Goal: Task Accomplishment & Management: Use online tool/utility

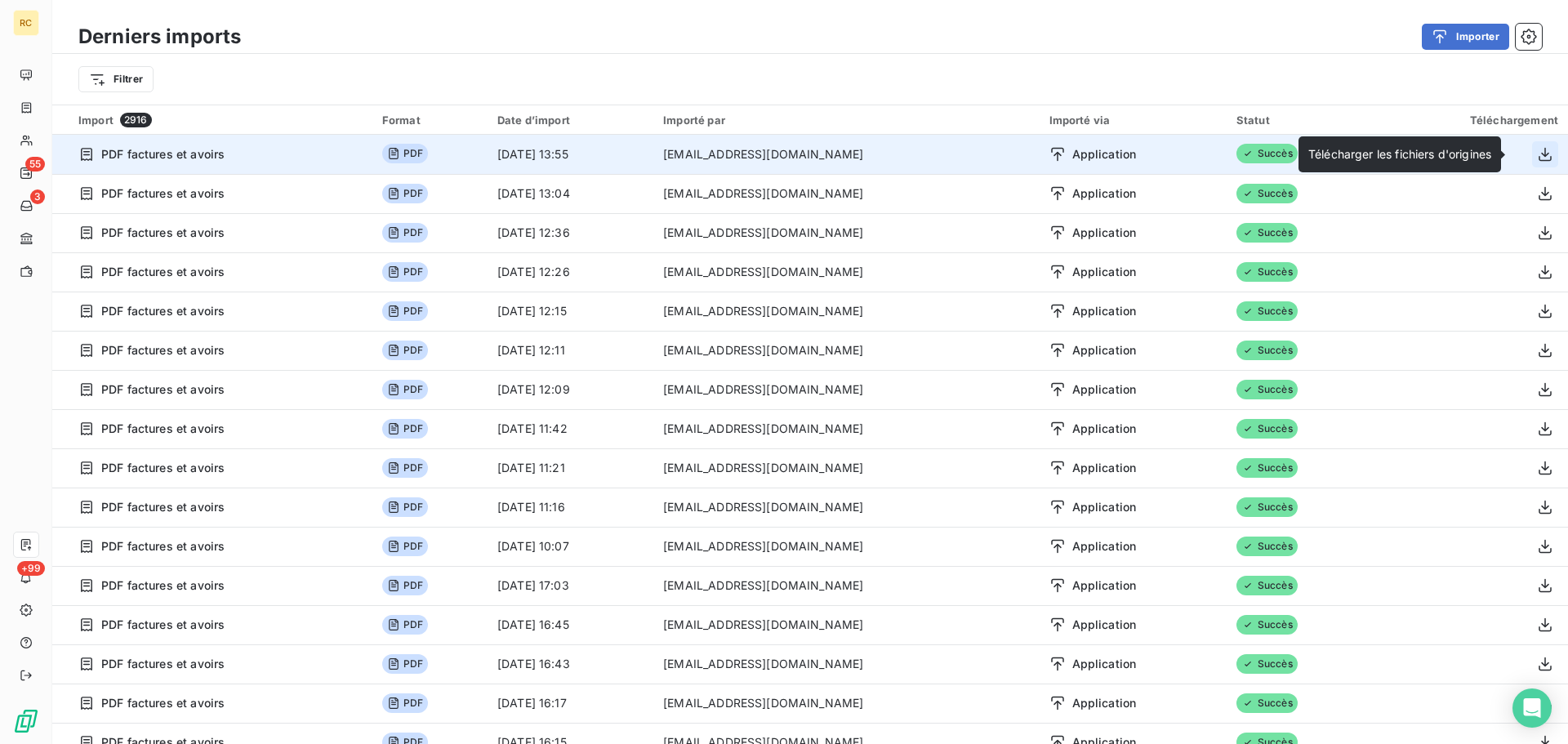
click at [1539, 153] on icon "button" at bounding box center [1545, 153] width 13 height 14
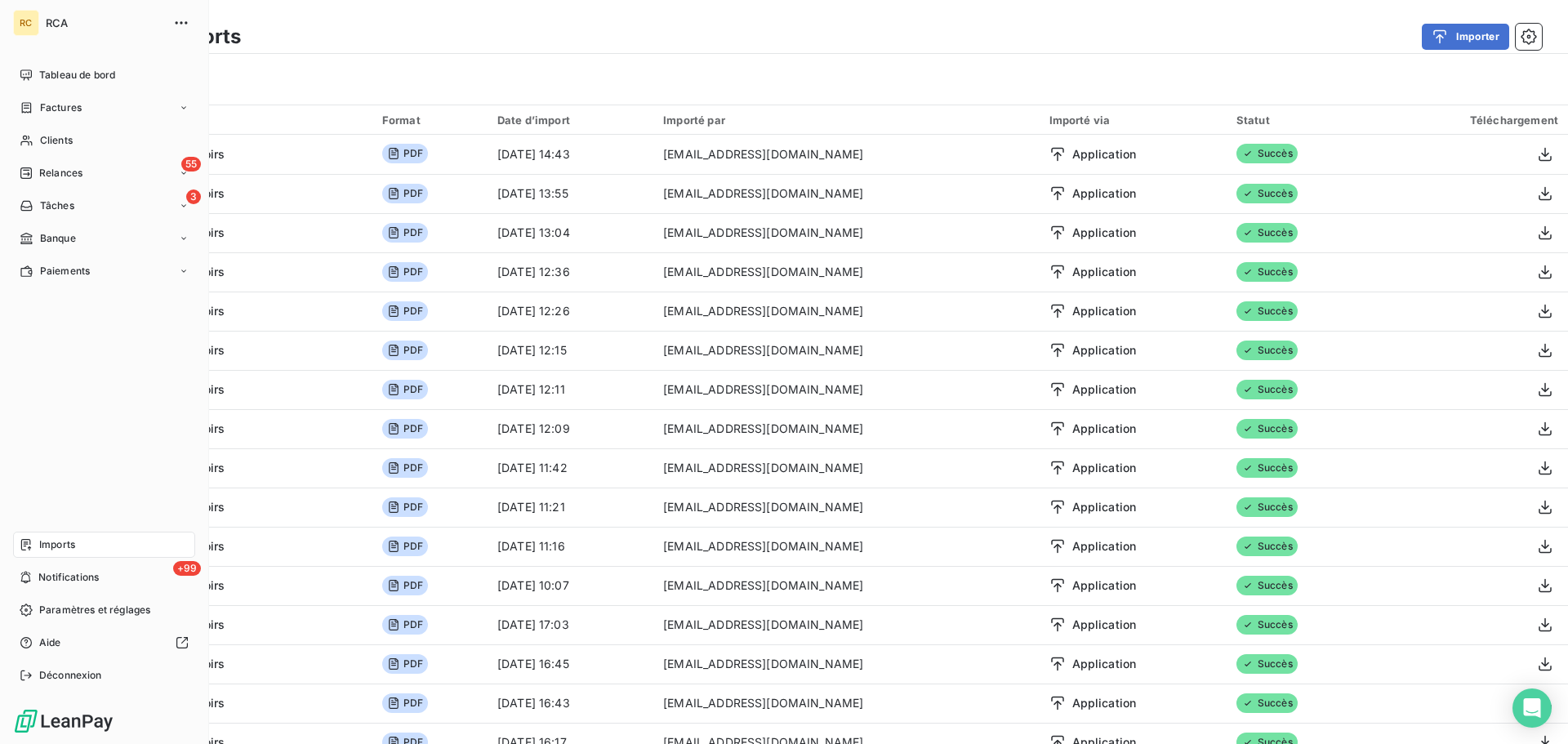
click at [70, 542] on span "Imports" at bounding box center [57, 544] width 36 height 15
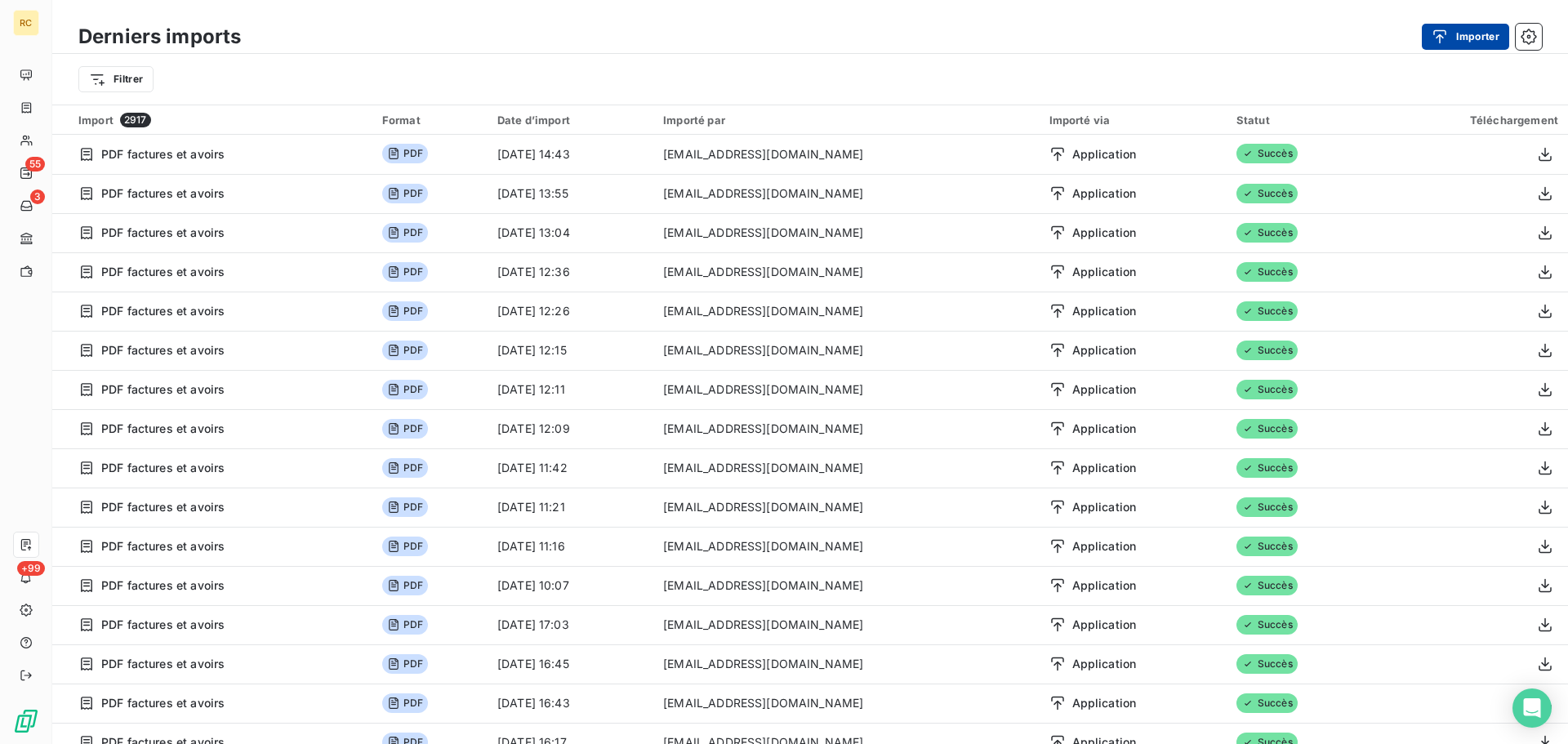
click at [1469, 43] on button "Importer" at bounding box center [1466, 36] width 87 height 26
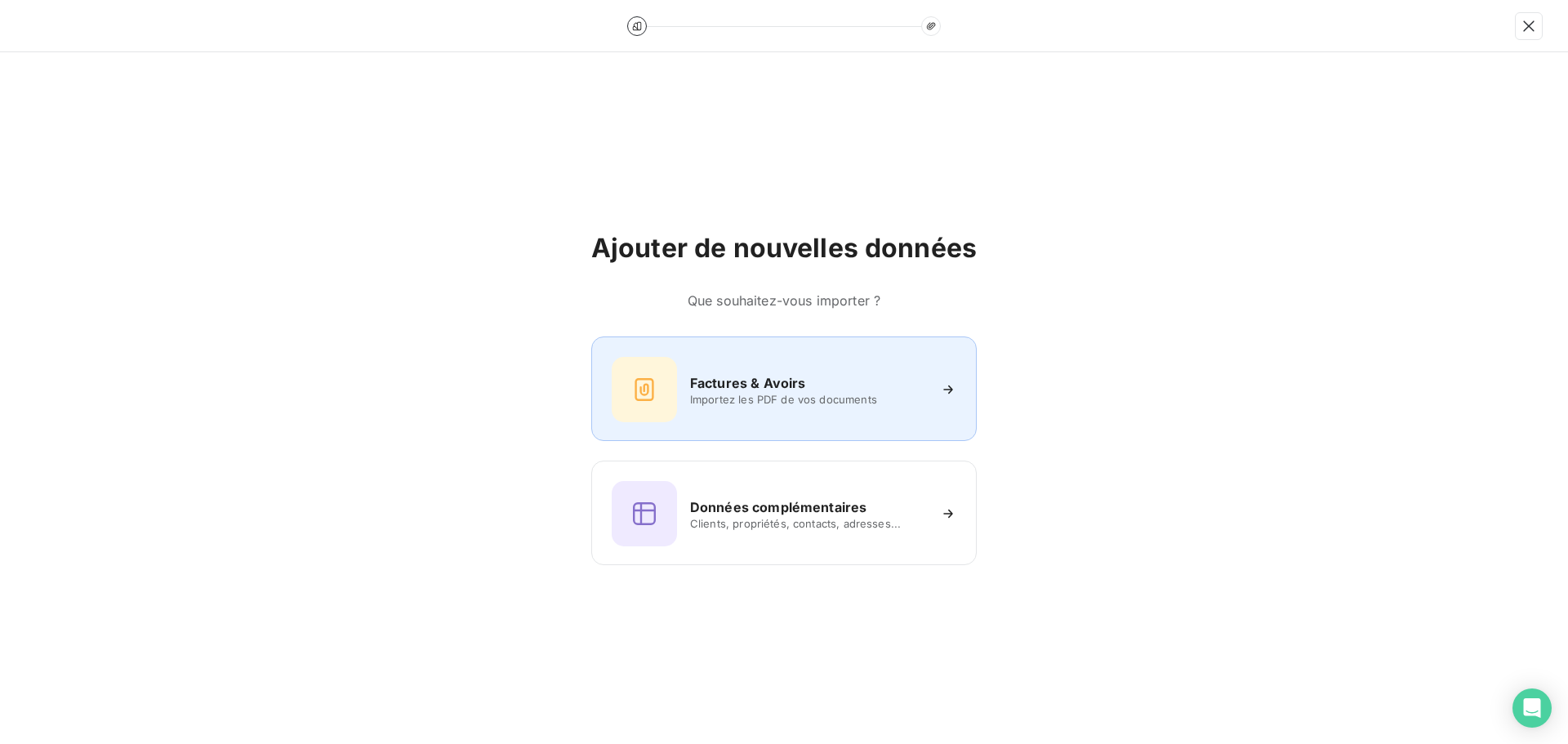
click at [806, 345] on div "Factures & Avoirs Importez les PDF de vos documents" at bounding box center [784, 388] width 385 height 105
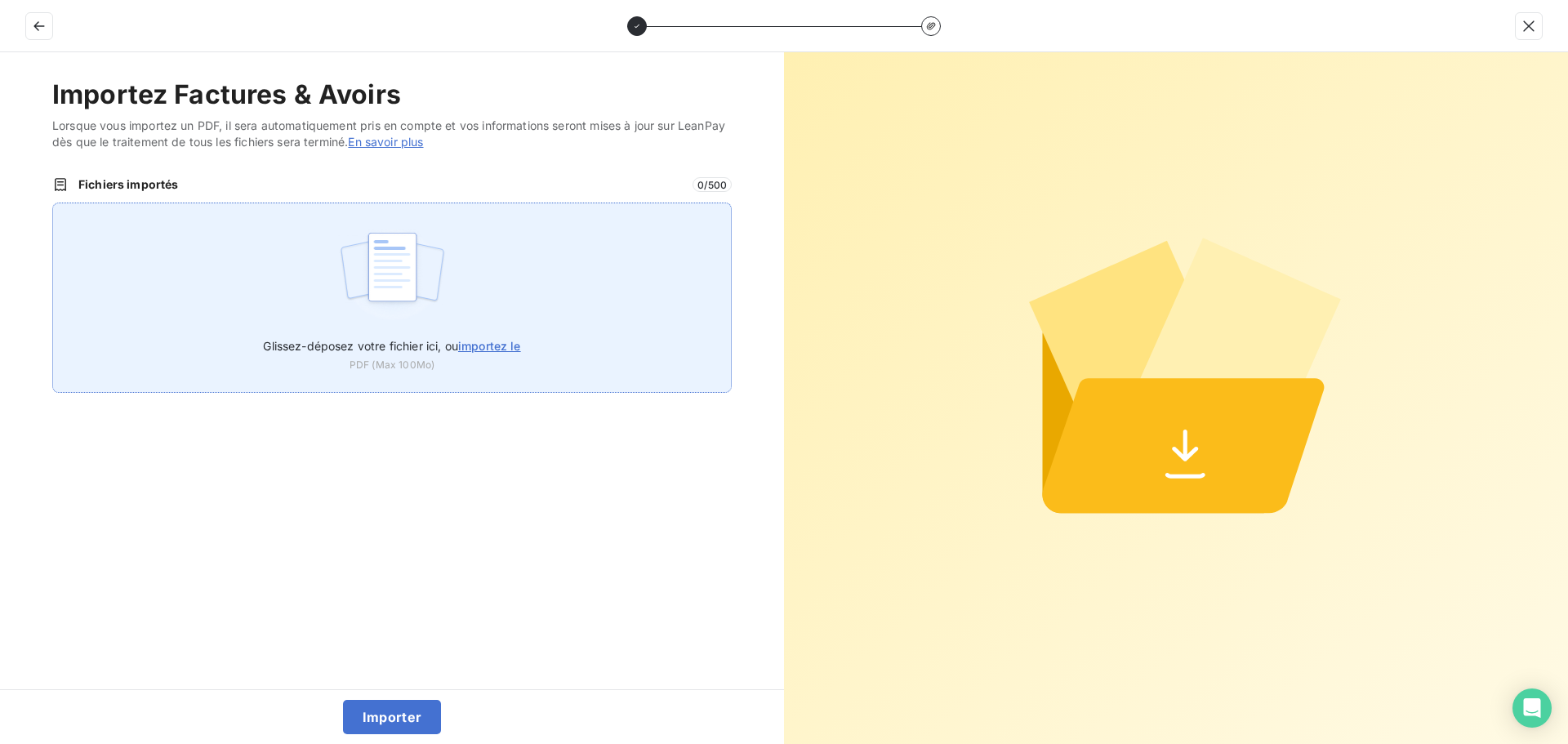
click at [414, 297] on img at bounding box center [392, 275] width 108 height 105
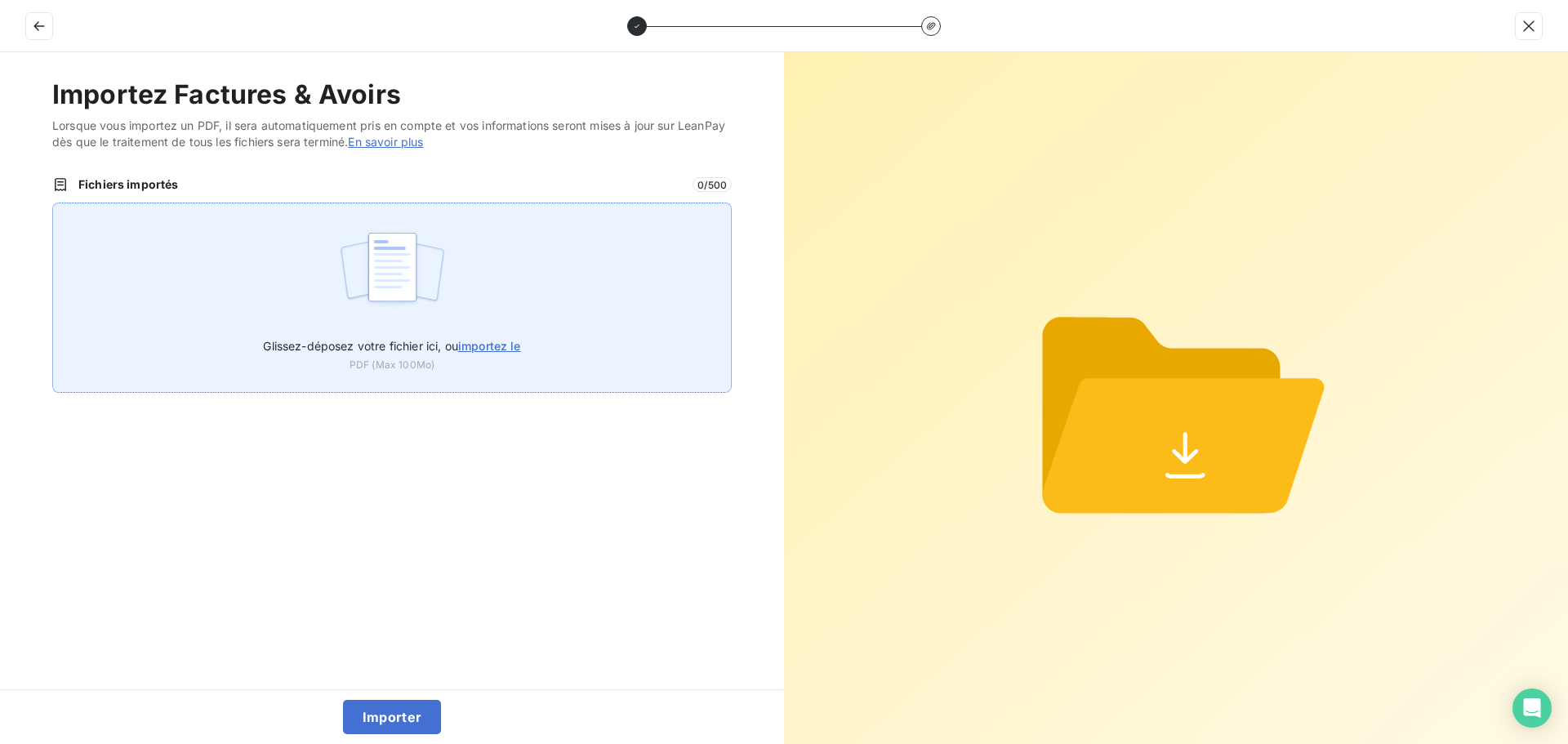
type input "C:\fakepath\FC38498.pdf"
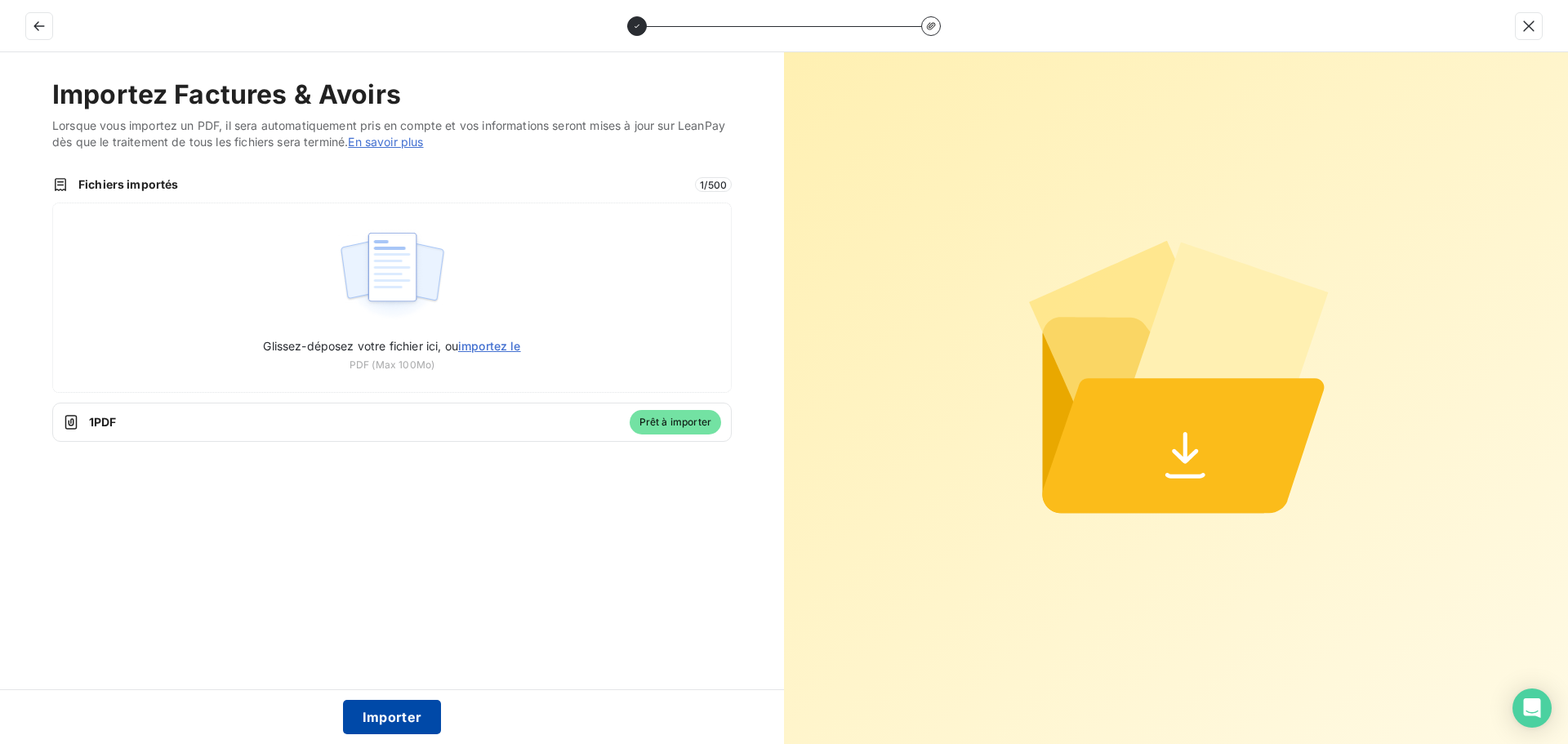
click at [395, 717] on button "Importer" at bounding box center [393, 716] width 99 height 34
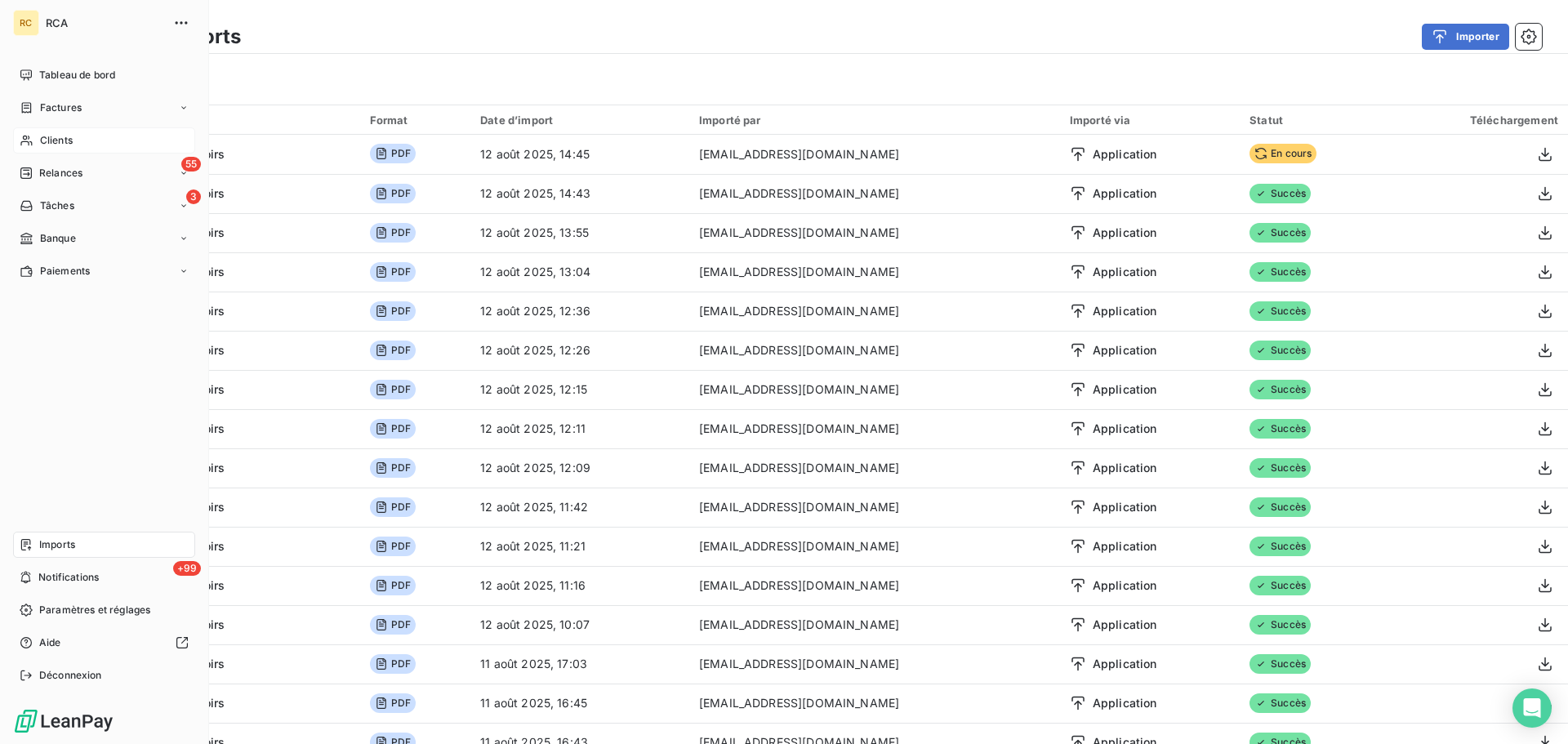
click at [55, 140] on span "Clients" at bounding box center [56, 141] width 33 height 15
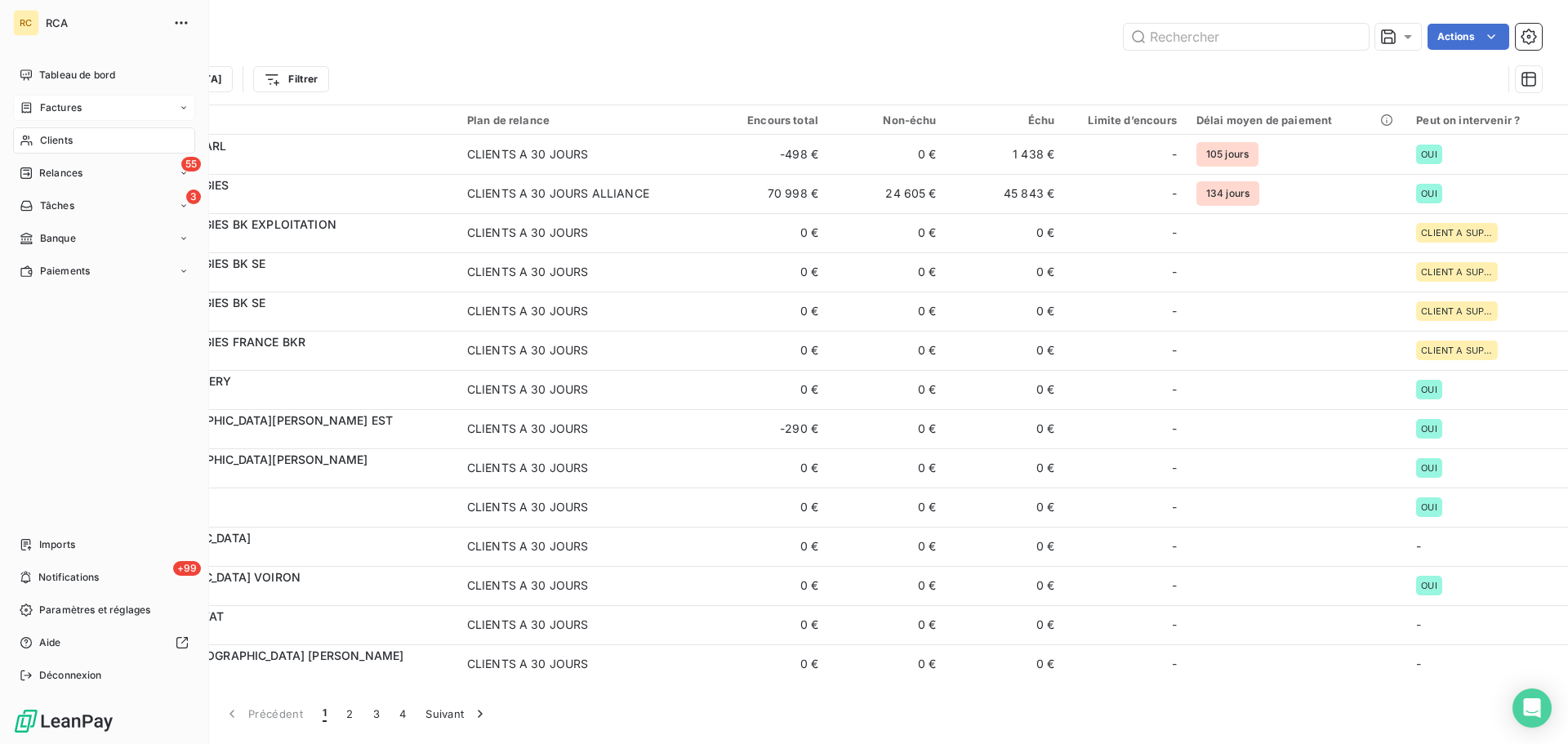
click at [43, 109] on span "Factures" at bounding box center [61, 108] width 42 height 15
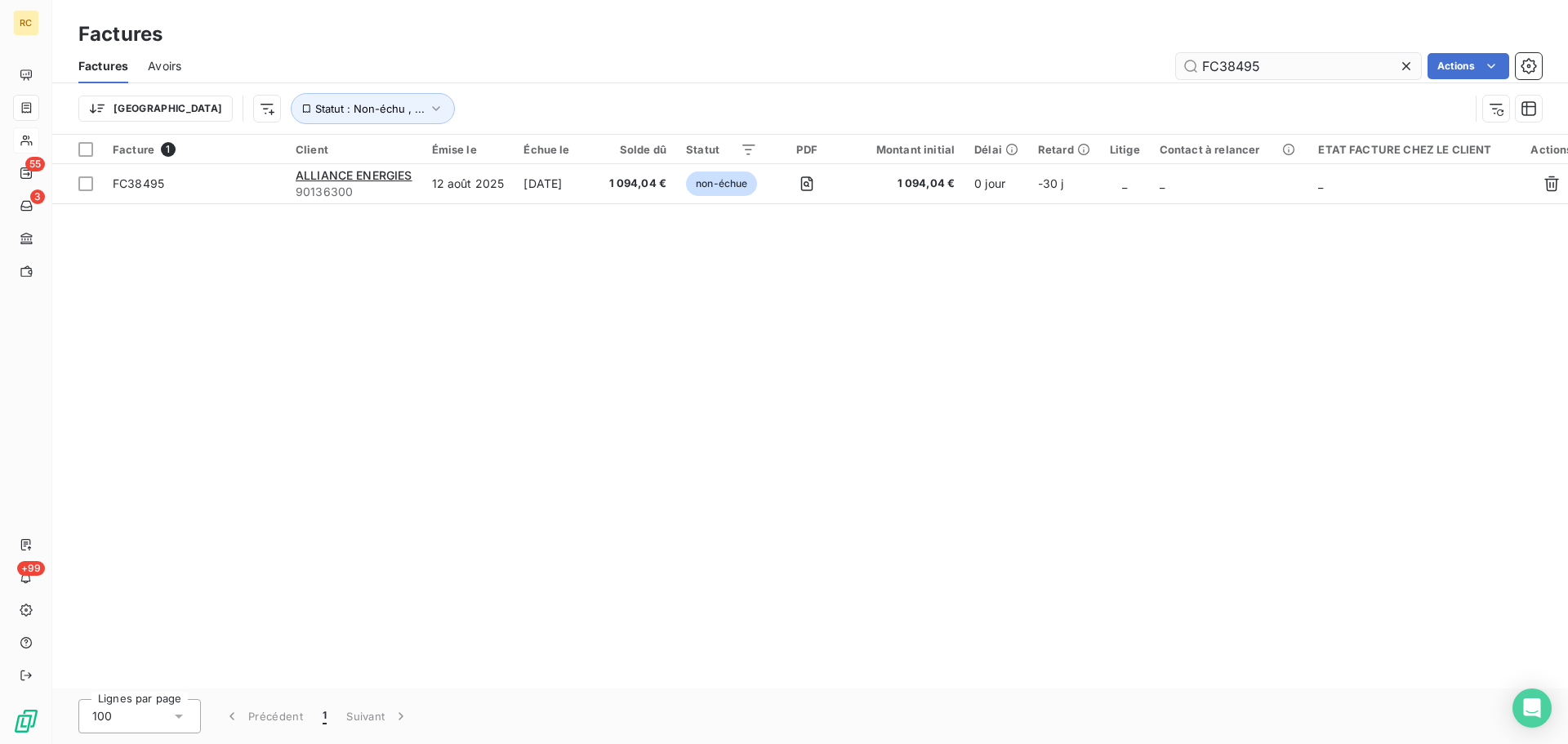
click at [1287, 67] on input "FC38495" at bounding box center [1299, 65] width 245 height 26
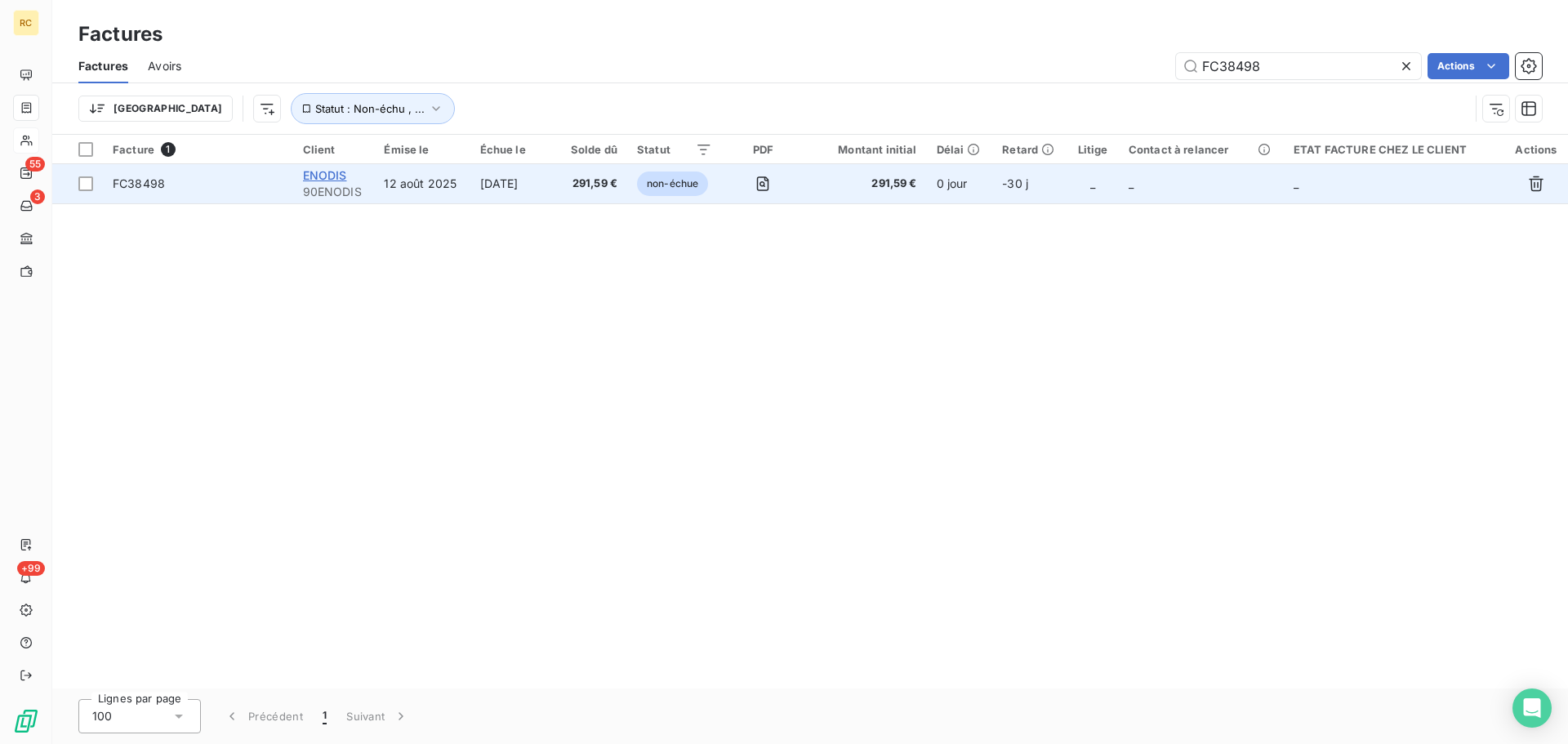
type input "FC38498"
click at [311, 176] on span "ENODIS" at bounding box center [325, 175] width 44 height 14
click at [139, 181] on span "FC38498" at bounding box center [138, 183] width 52 height 14
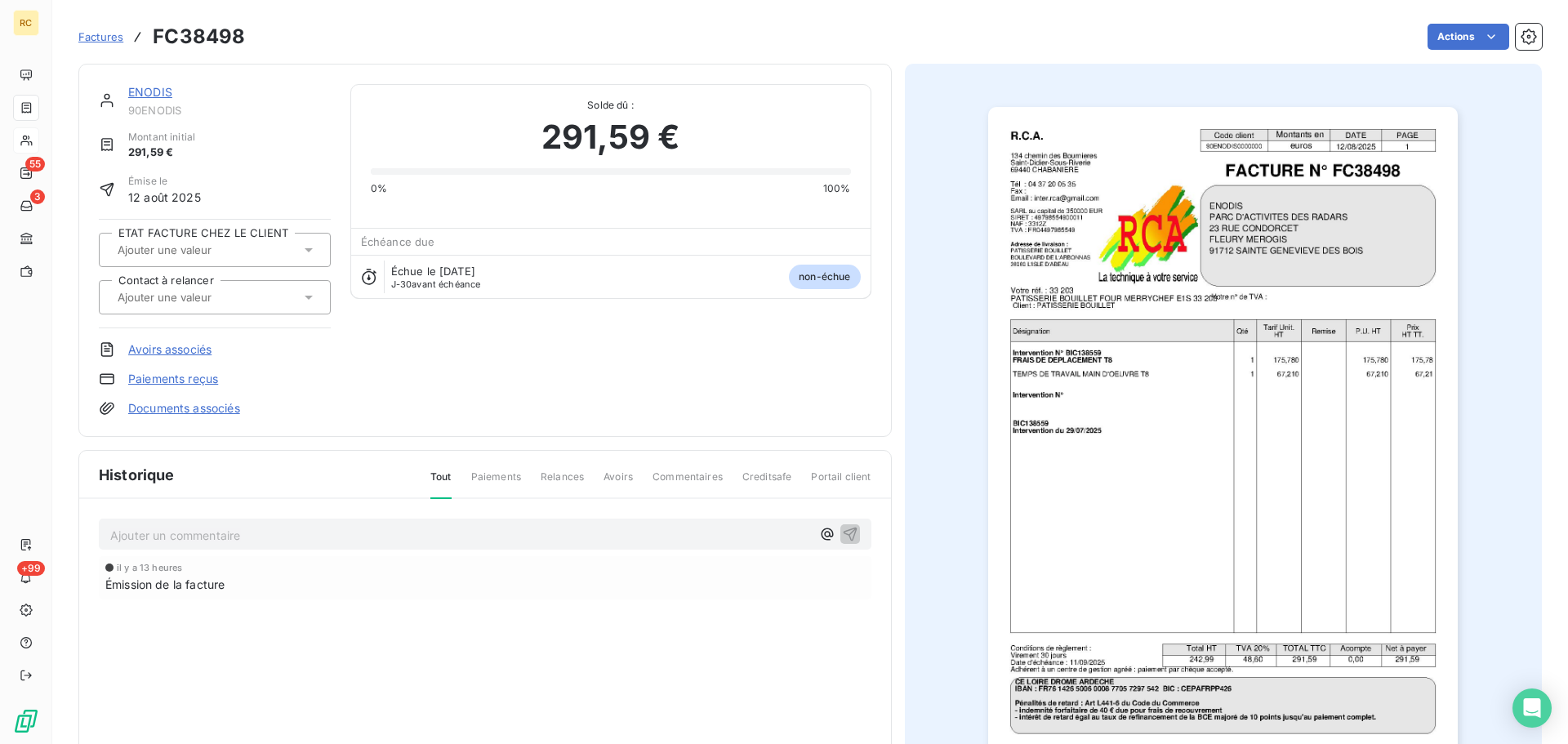
click at [179, 402] on link "Documents associés" at bounding box center [184, 408] width 112 height 16
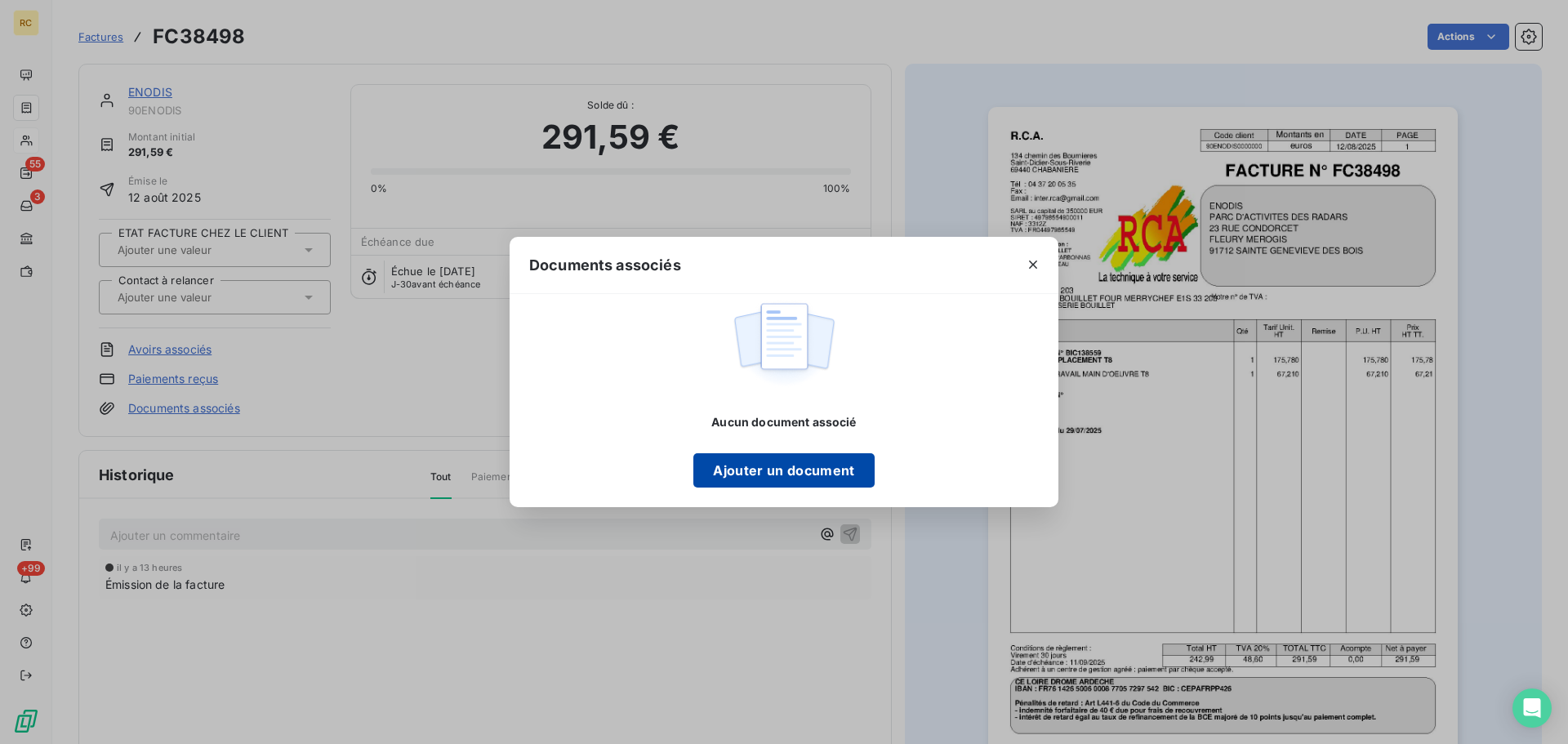
click at [741, 466] on button "Ajouter un document" at bounding box center [783, 470] width 180 height 34
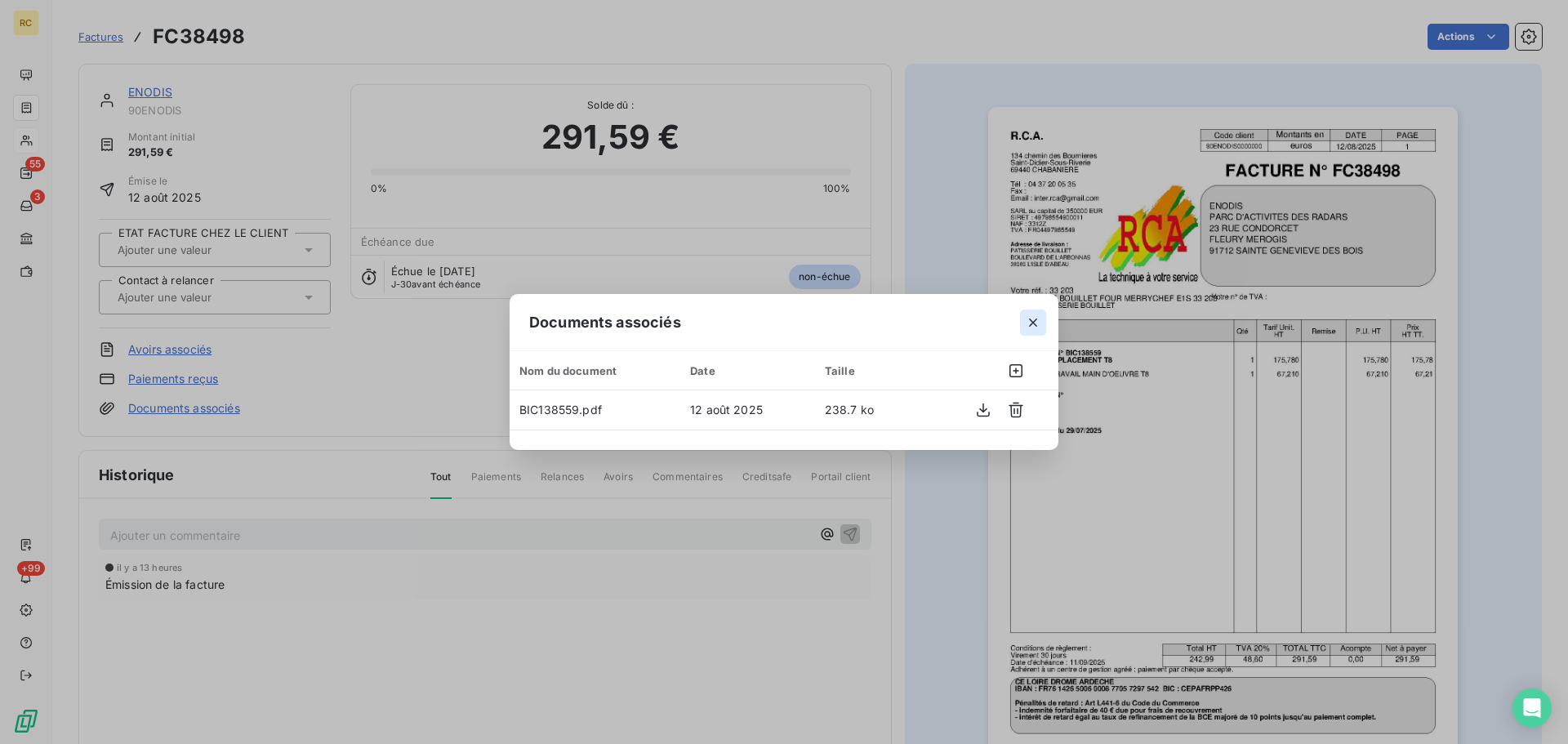
click at [1037, 315] on icon "button" at bounding box center [1033, 322] width 16 height 16
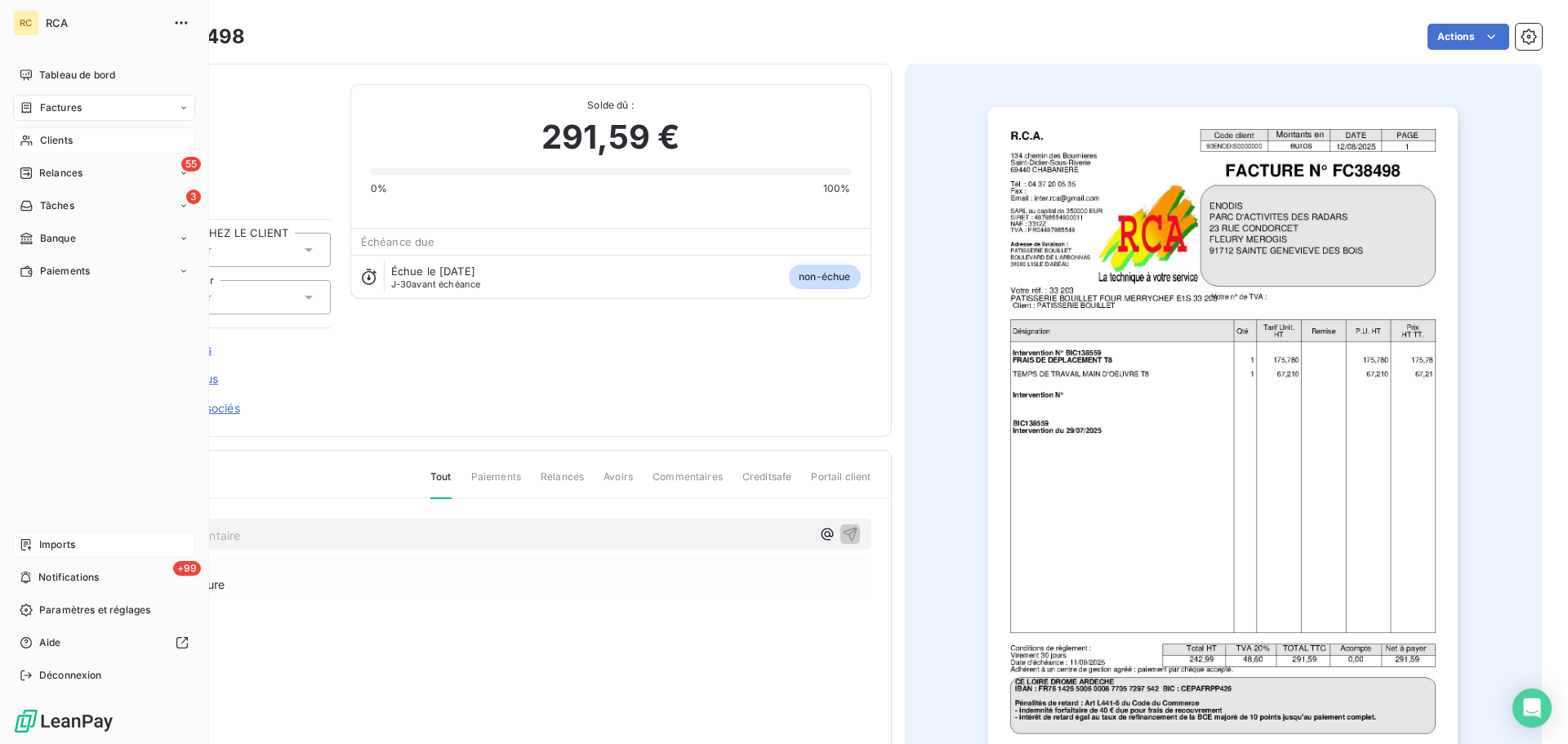
click at [31, 540] on icon at bounding box center [26, 544] width 13 height 13
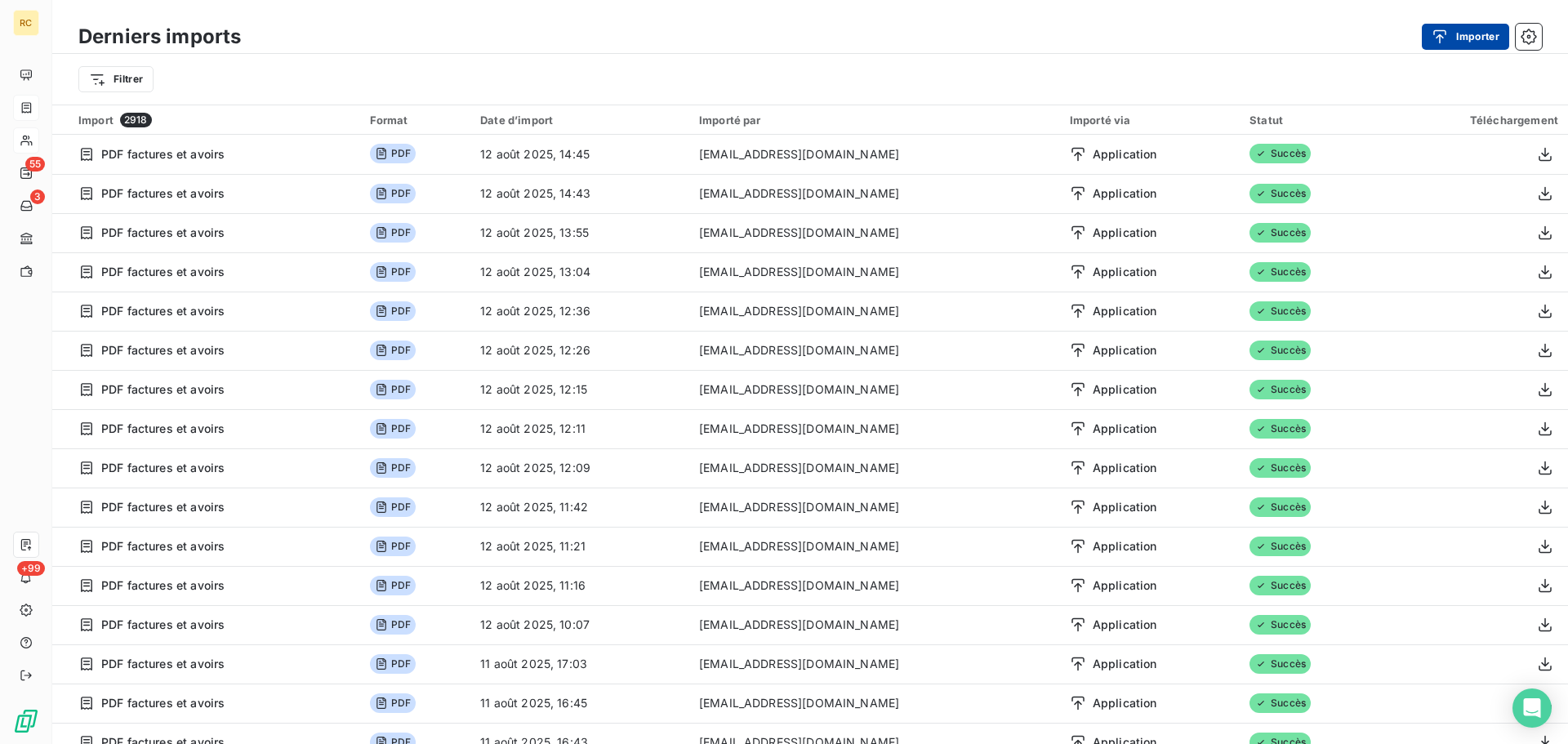
click at [1468, 44] on button "Importer" at bounding box center [1466, 36] width 87 height 26
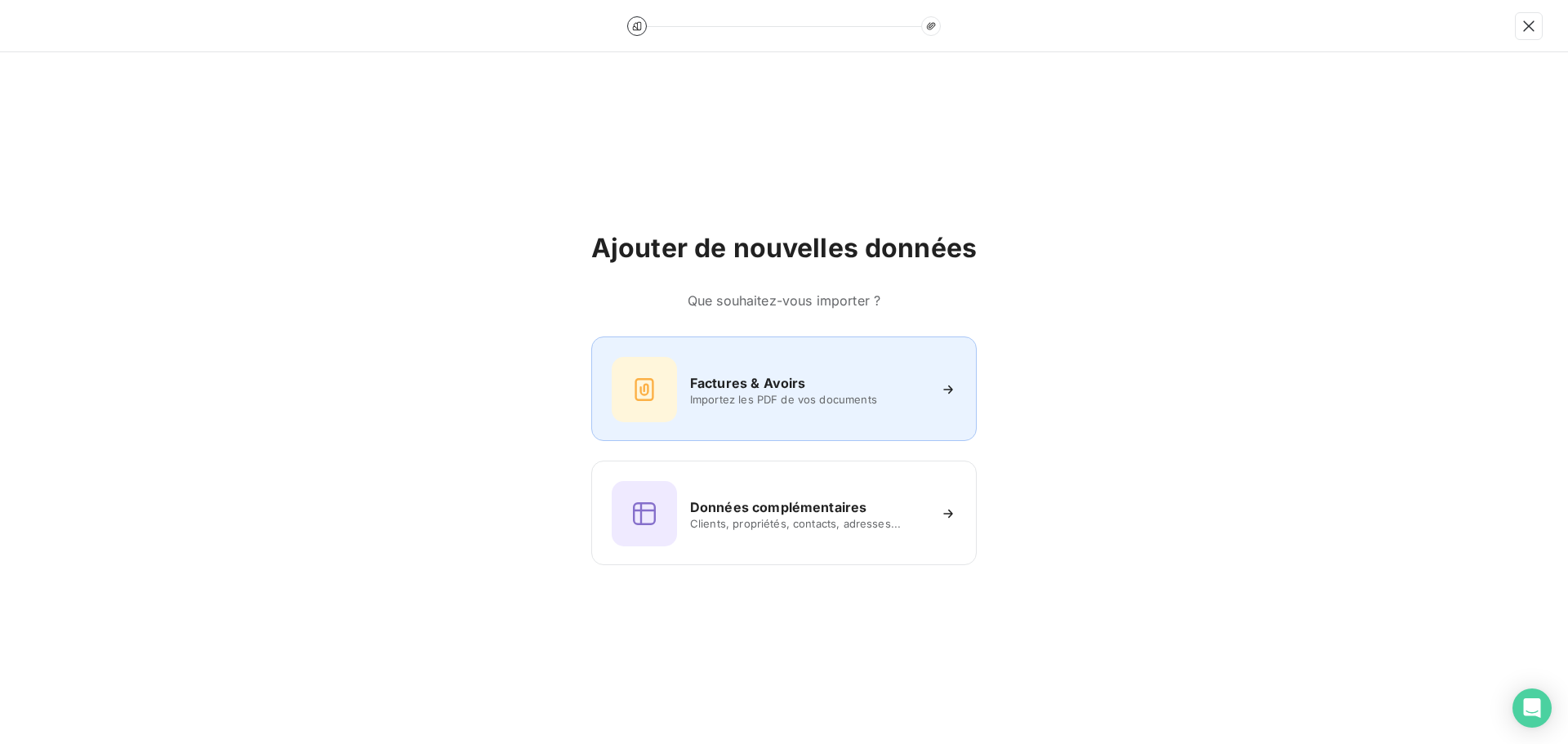
click at [704, 385] on h6 "Factures & Avoirs" at bounding box center [748, 382] width 116 height 19
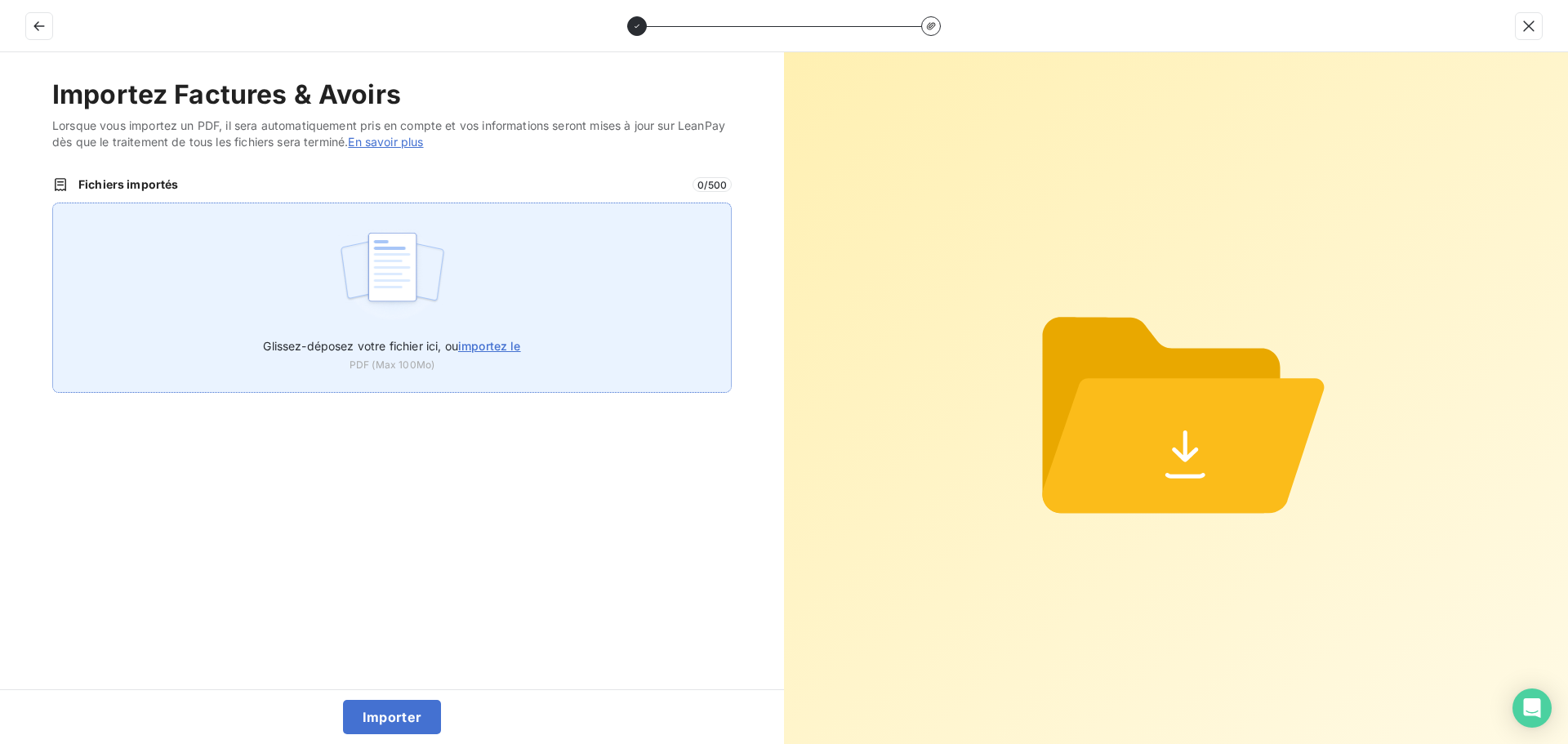
click at [388, 332] on label "Glissez-déposez votre fichier ici, ou importez le" at bounding box center [391, 342] width 258 height 30
click at [53, 203] on input "Glissez-déposez votre fichier ici, ou importez le" at bounding box center [52, 202] width 1 height 1
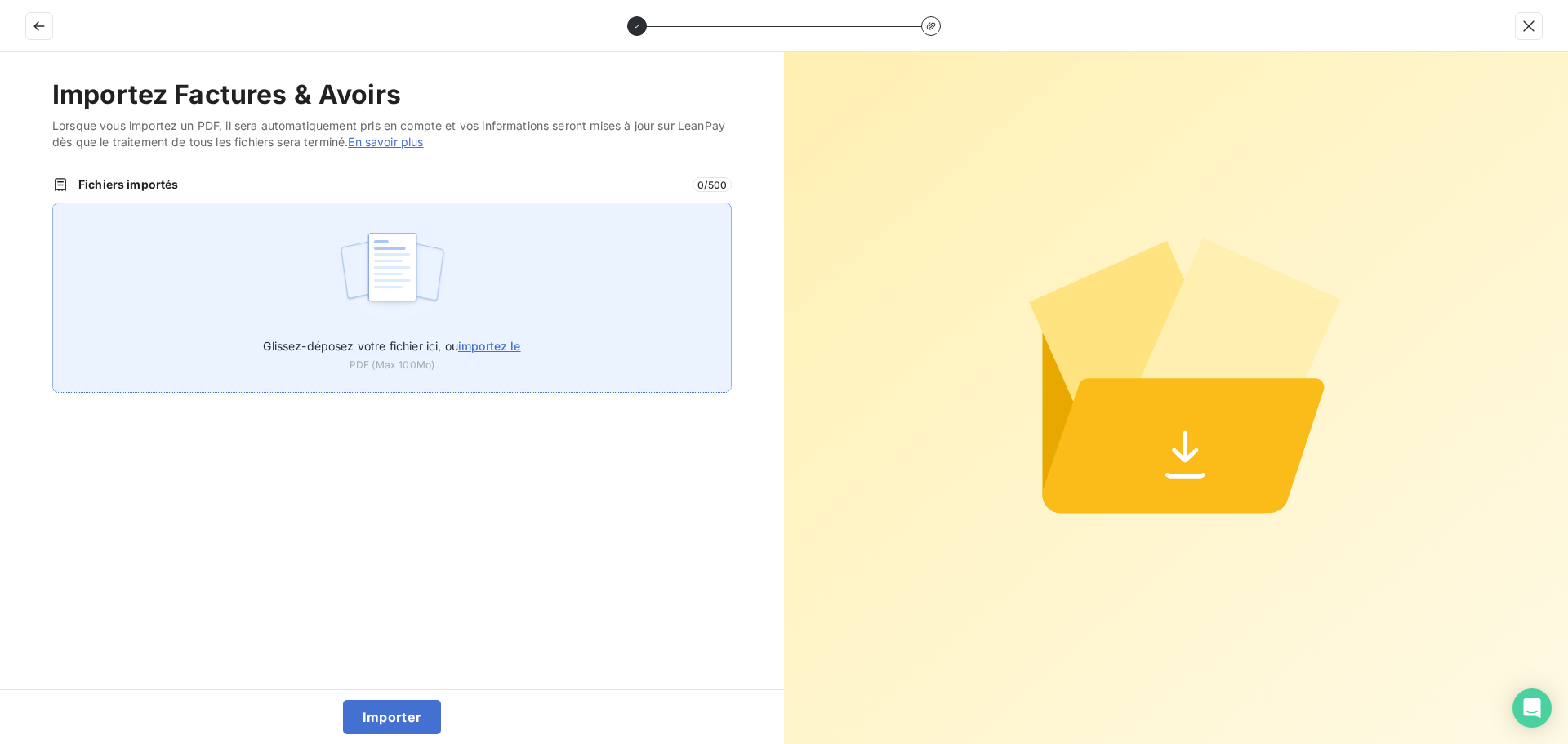
type input "C:\fakepath\FC38499.pdf"
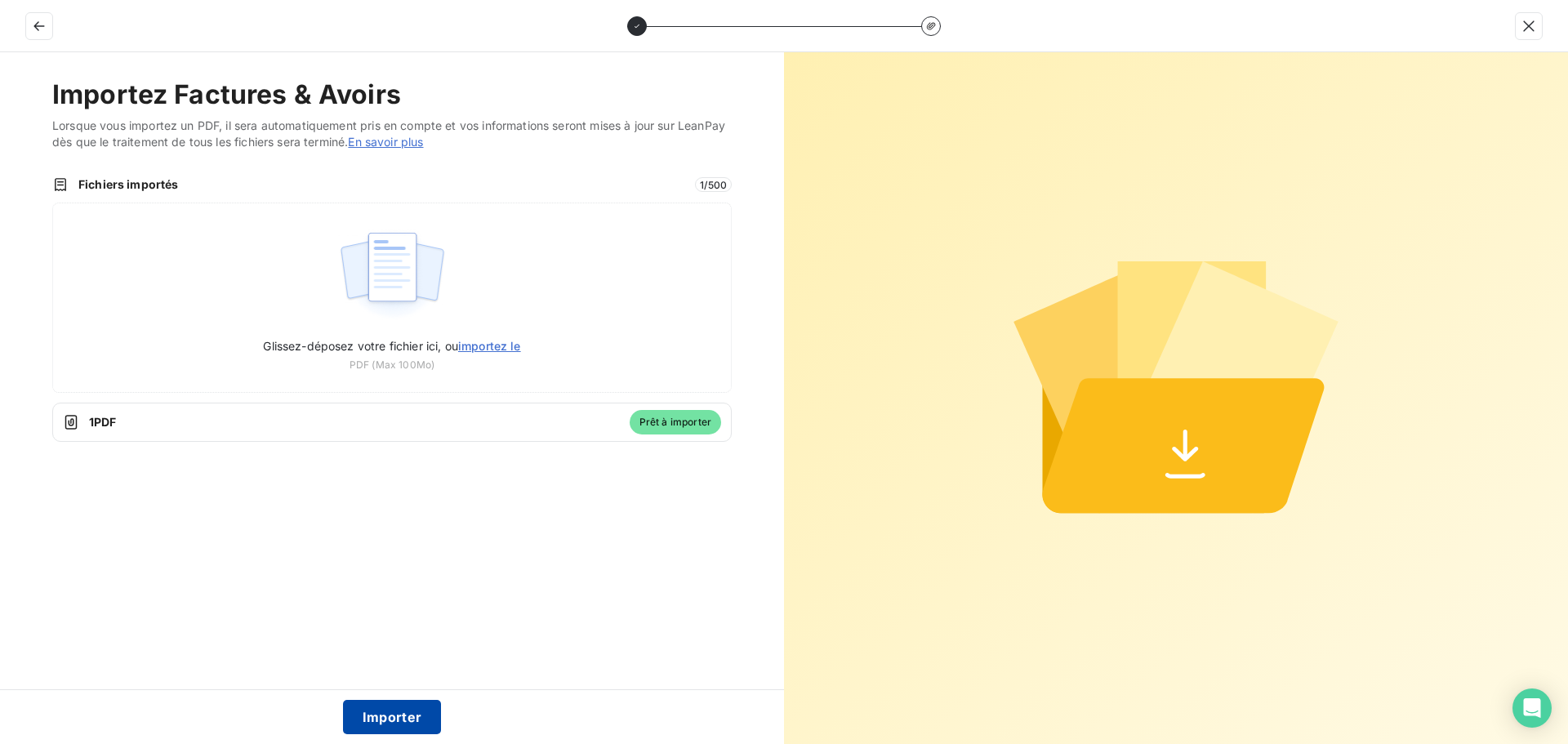
click at [384, 715] on button "Importer" at bounding box center [393, 716] width 99 height 34
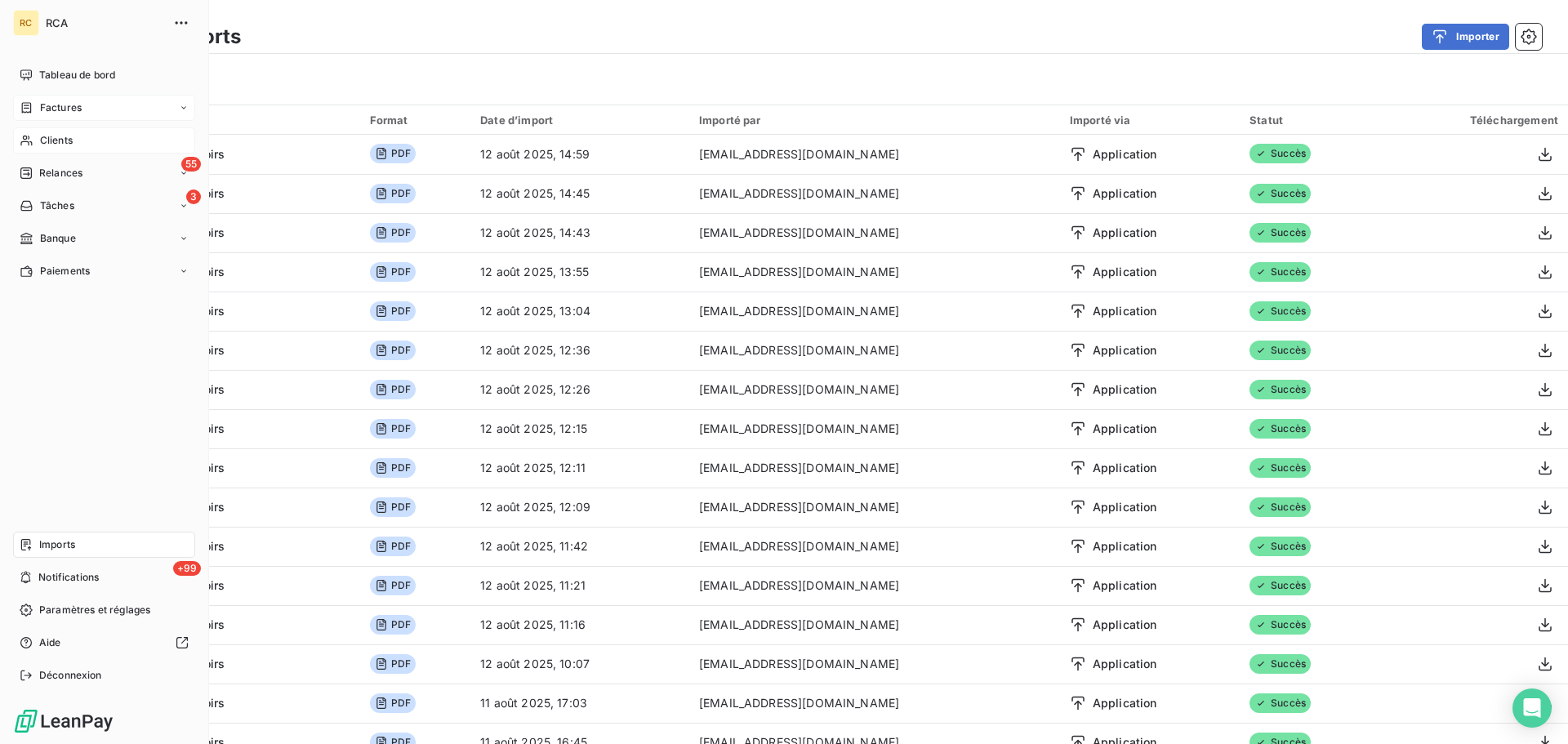
click at [63, 116] on div "Factures" at bounding box center [104, 107] width 182 height 26
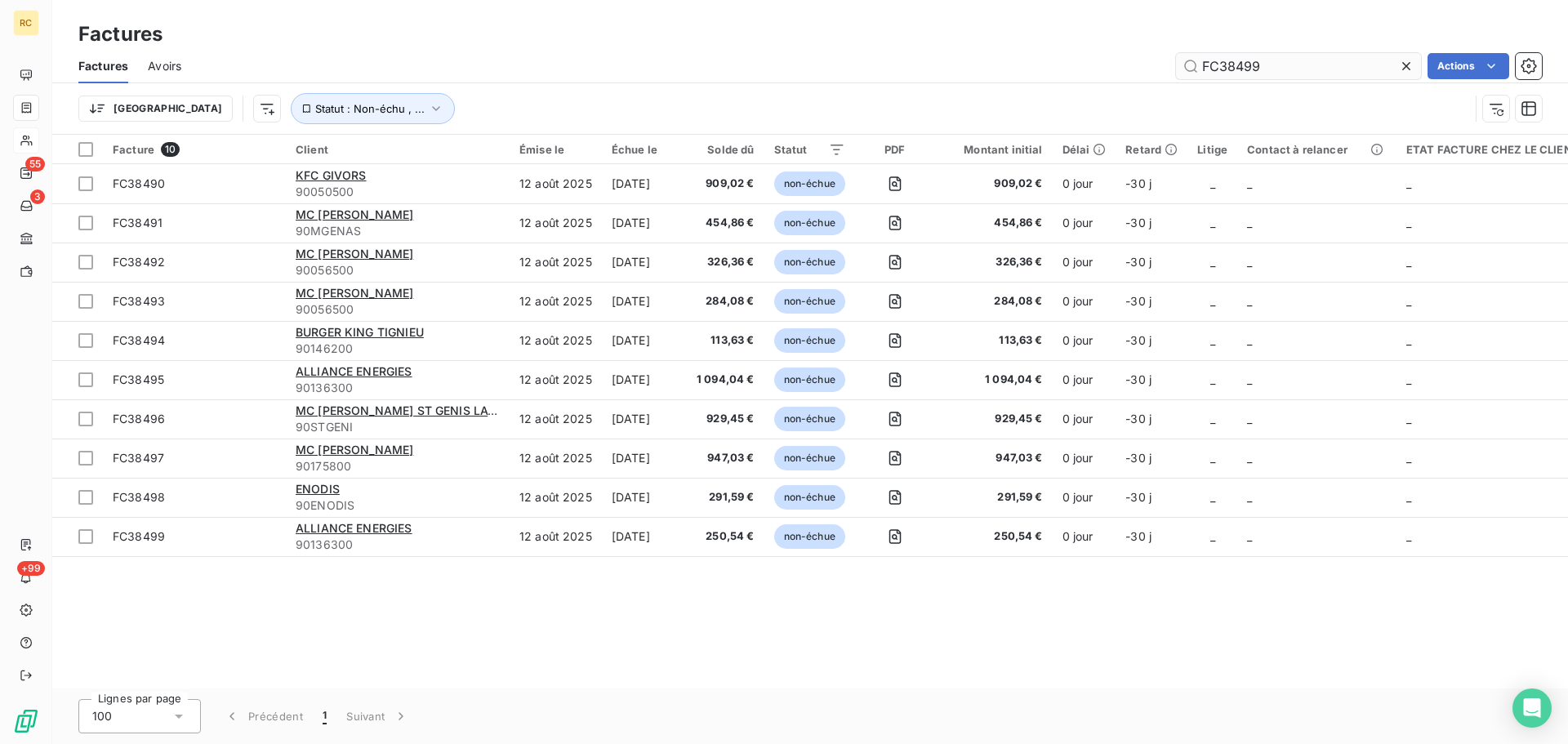
type input "FC38499"
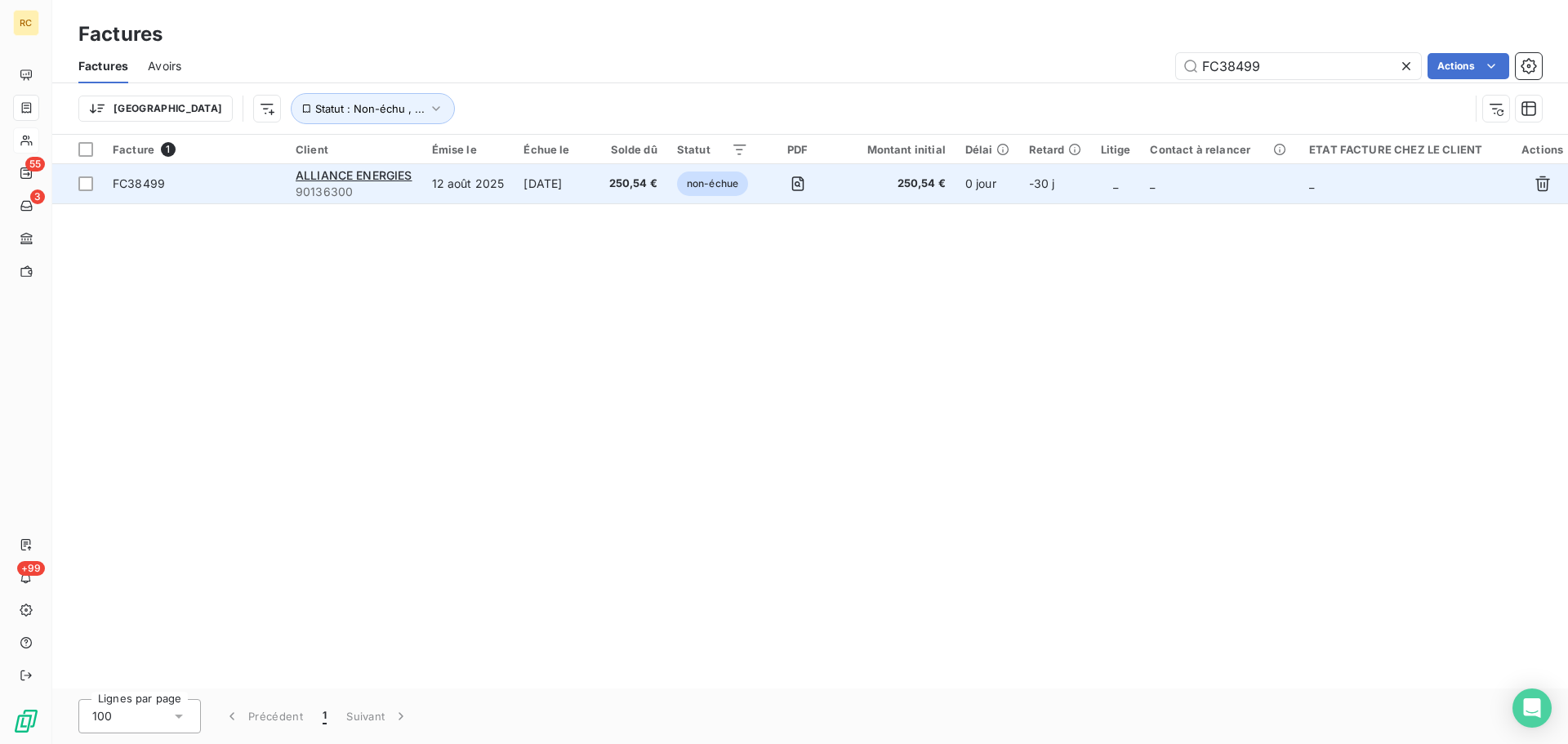
click at [143, 188] on span "FC38499" at bounding box center [138, 183] width 52 height 14
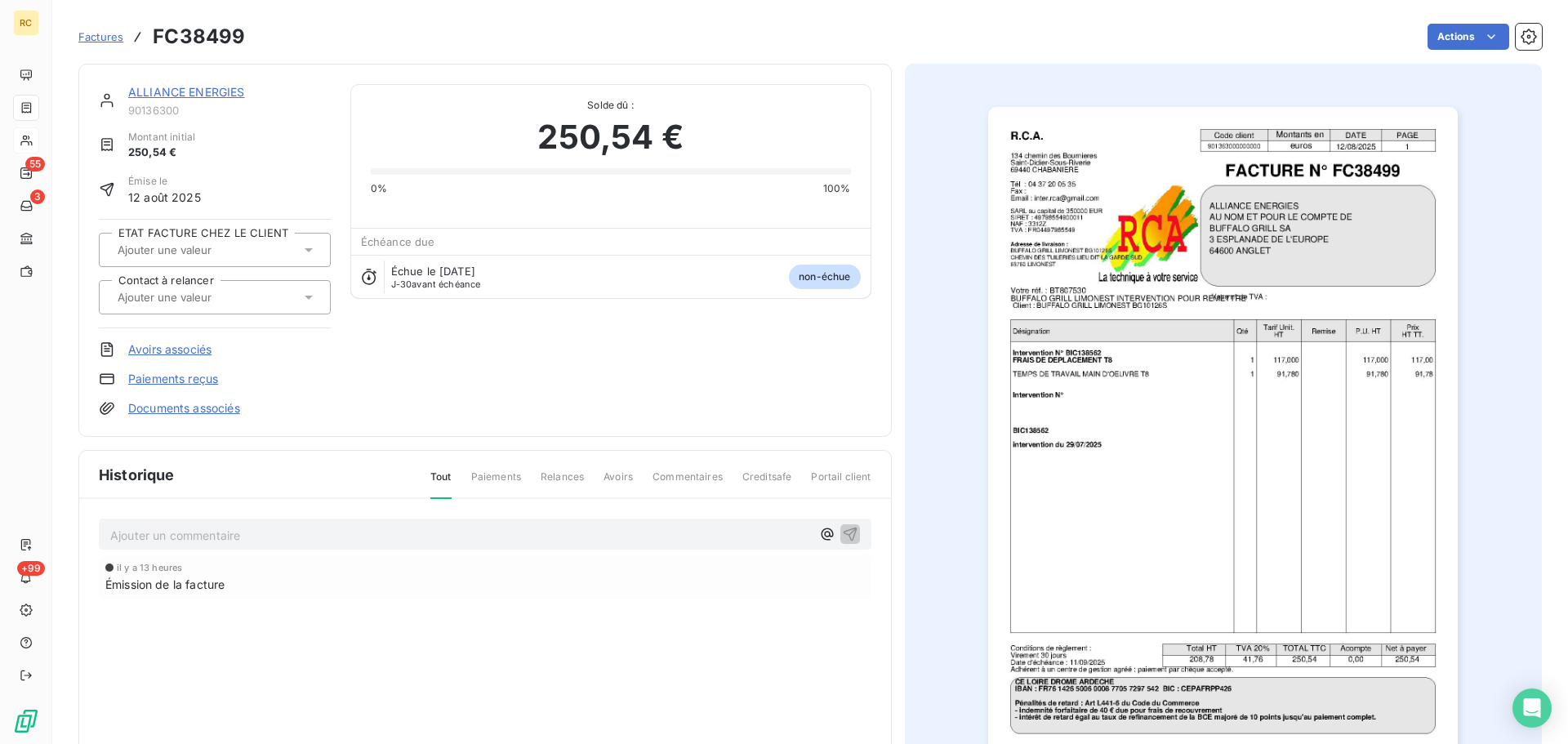
click at [203, 410] on link "Documents associés" at bounding box center [184, 408] width 112 height 16
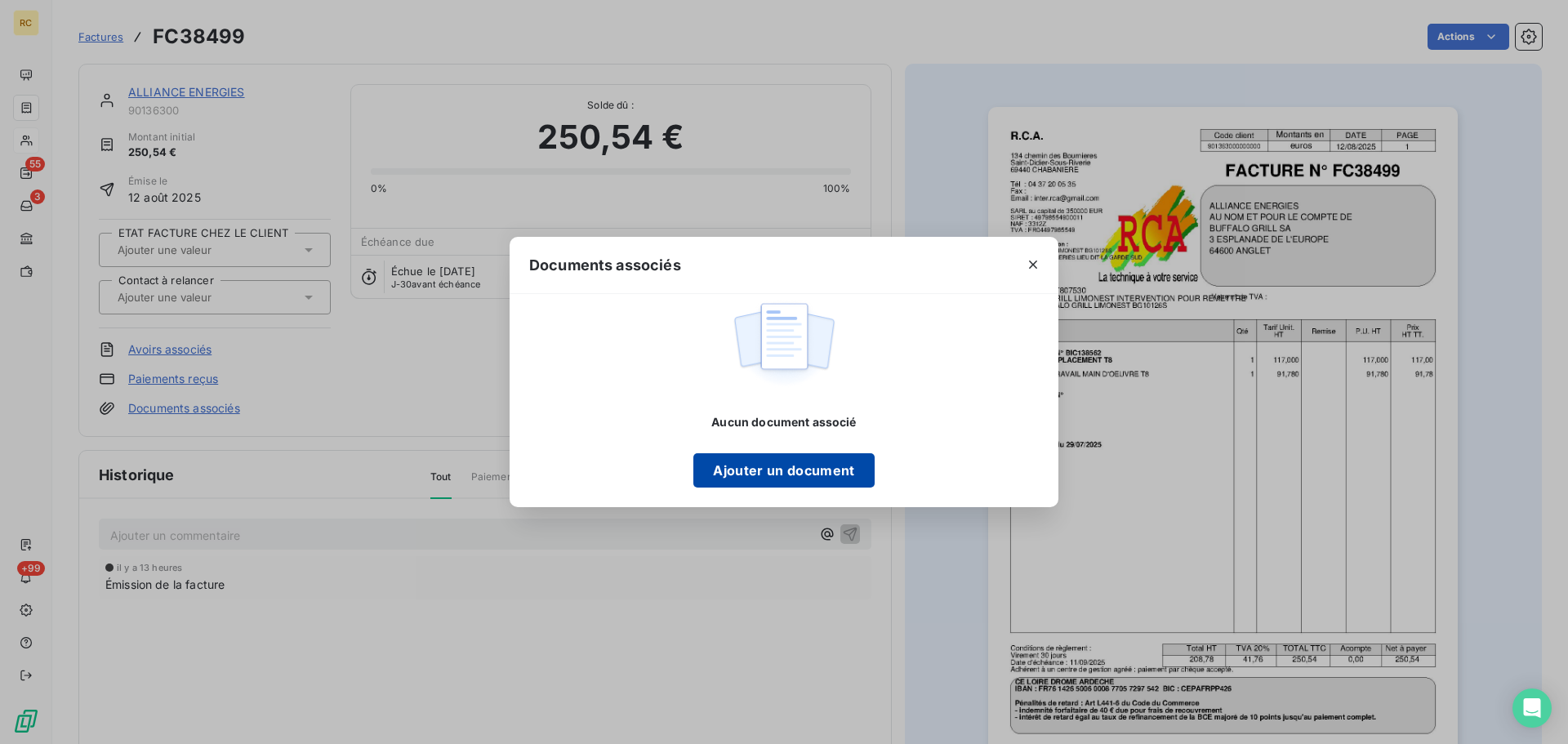
click at [777, 466] on button "Ajouter un document" at bounding box center [783, 470] width 180 height 34
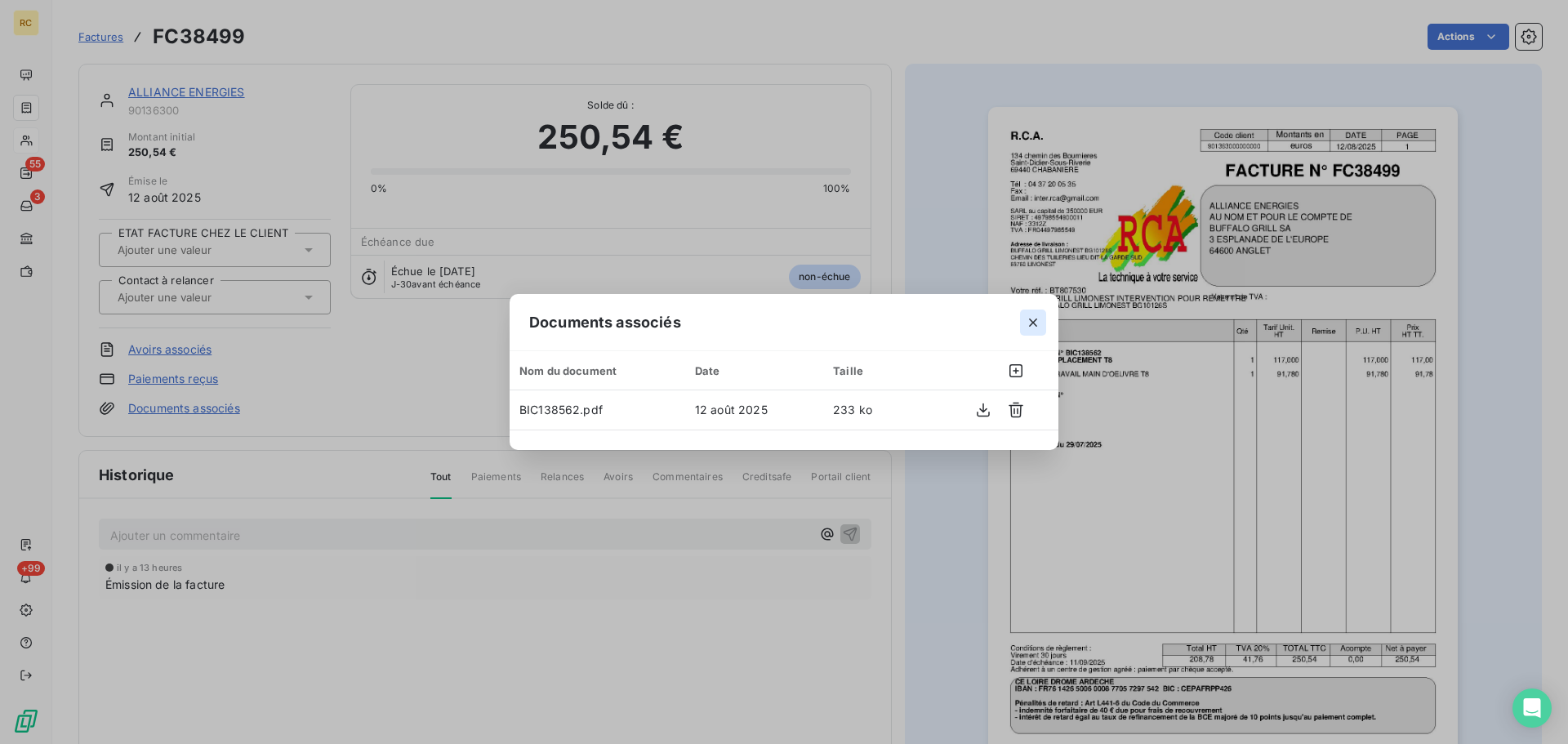
click at [1033, 325] on icon "button" at bounding box center [1033, 322] width 16 height 16
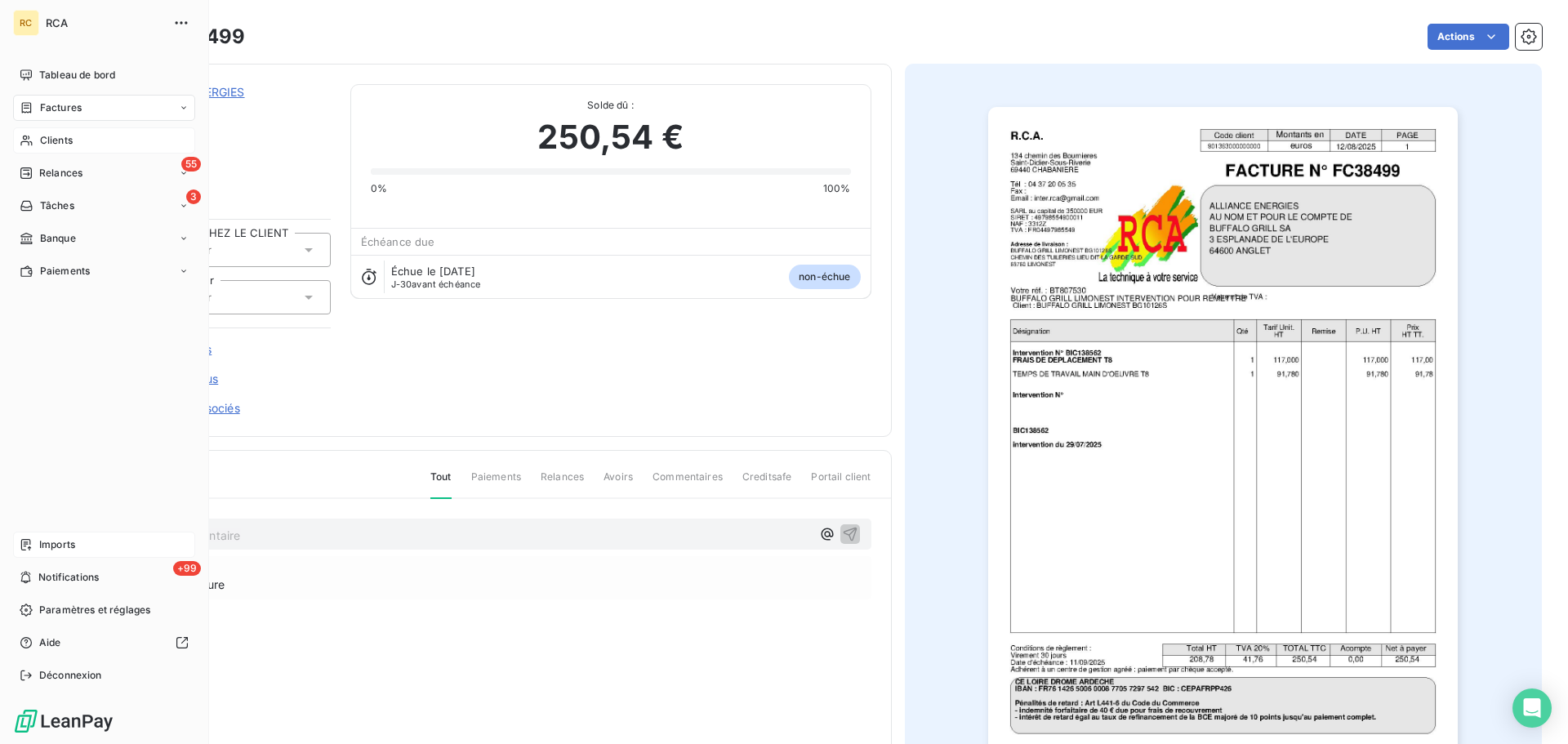
click at [83, 538] on div "Imports" at bounding box center [104, 544] width 182 height 26
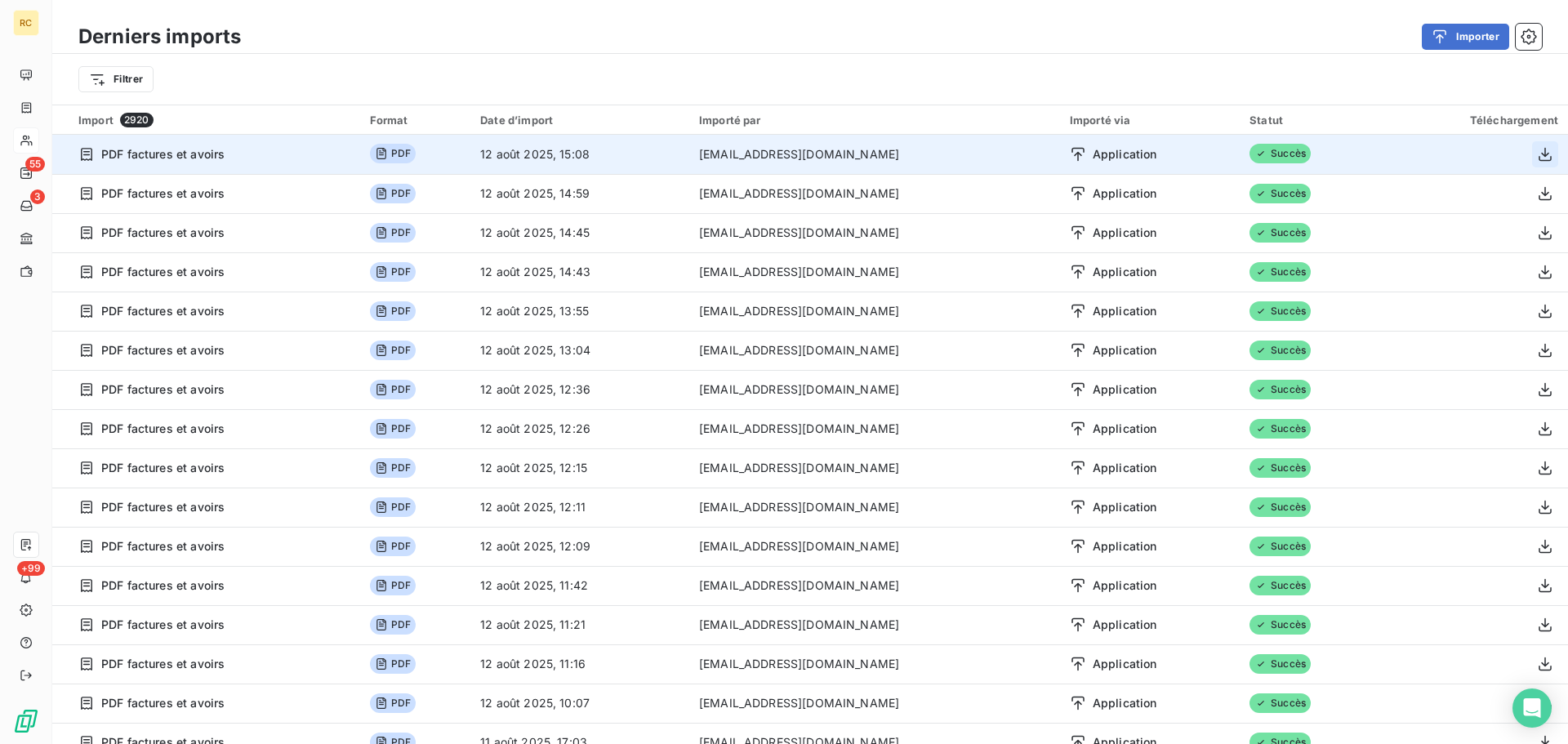
click at [1537, 153] on icon "button" at bounding box center [1545, 153] width 16 height 16
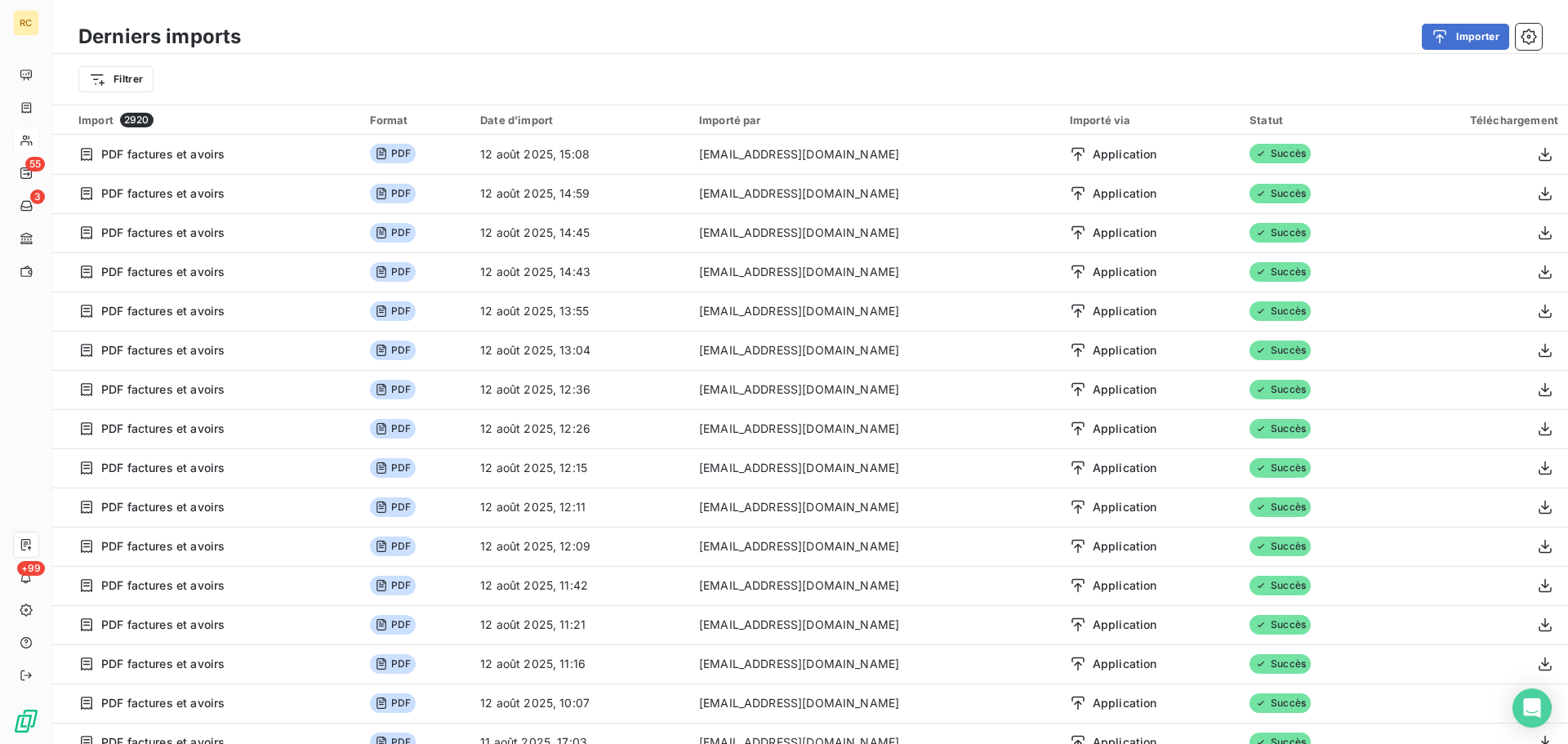
drag, startPoint x: 1068, startPoint y: 67, endPoint x: 1073, endPoint y: 59, distance: 9.4
click at [1068, 66] on div "Filtrer" at bounding box center [810, 79] width 1463 height 31
click at [1445, 40] on icon "button" at bounding box center [1439, 36] width 16 height 16
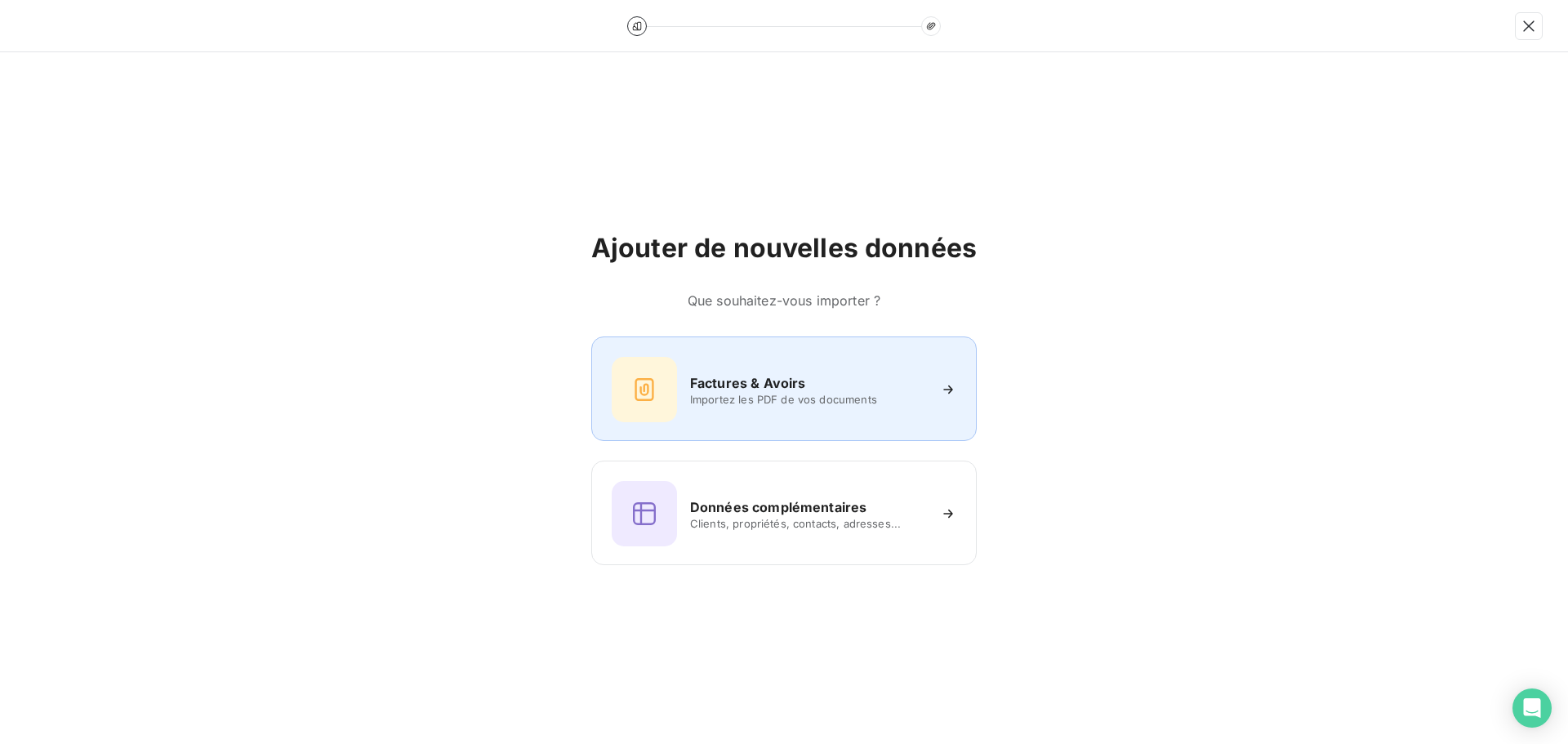
click at [870, 366] on div "Factures & Avoirs Importez les PDF de vos documents" at bounding box center [784, 389] width 345 height 65
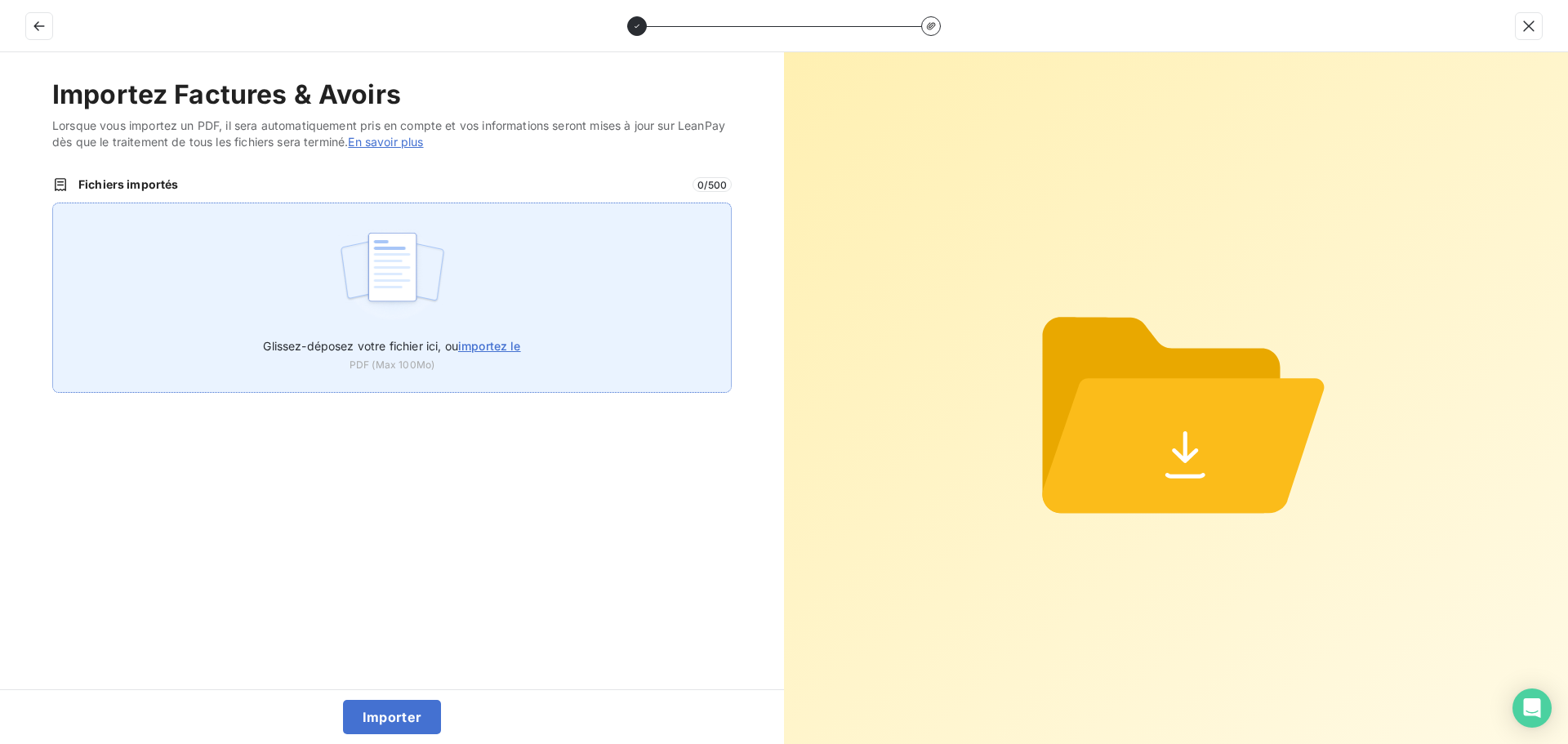
click at [216, 283] on div "Glissez-déposez votre fichier ici, ou importez le PDF (Max 100Mo)" at bounding box center [392, 297] width 680 height 190
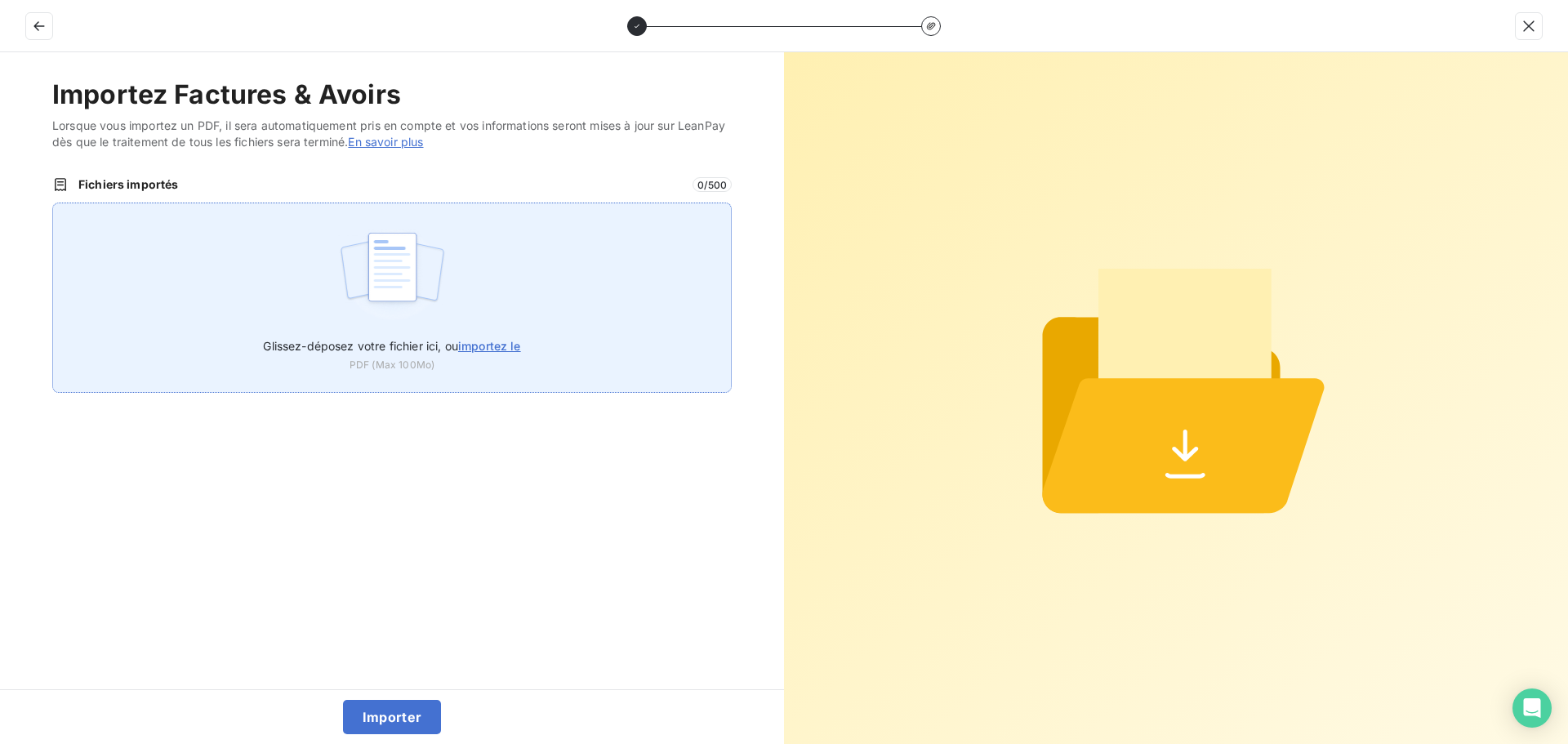
type input "C:\fakepath\FC38502.pdf"
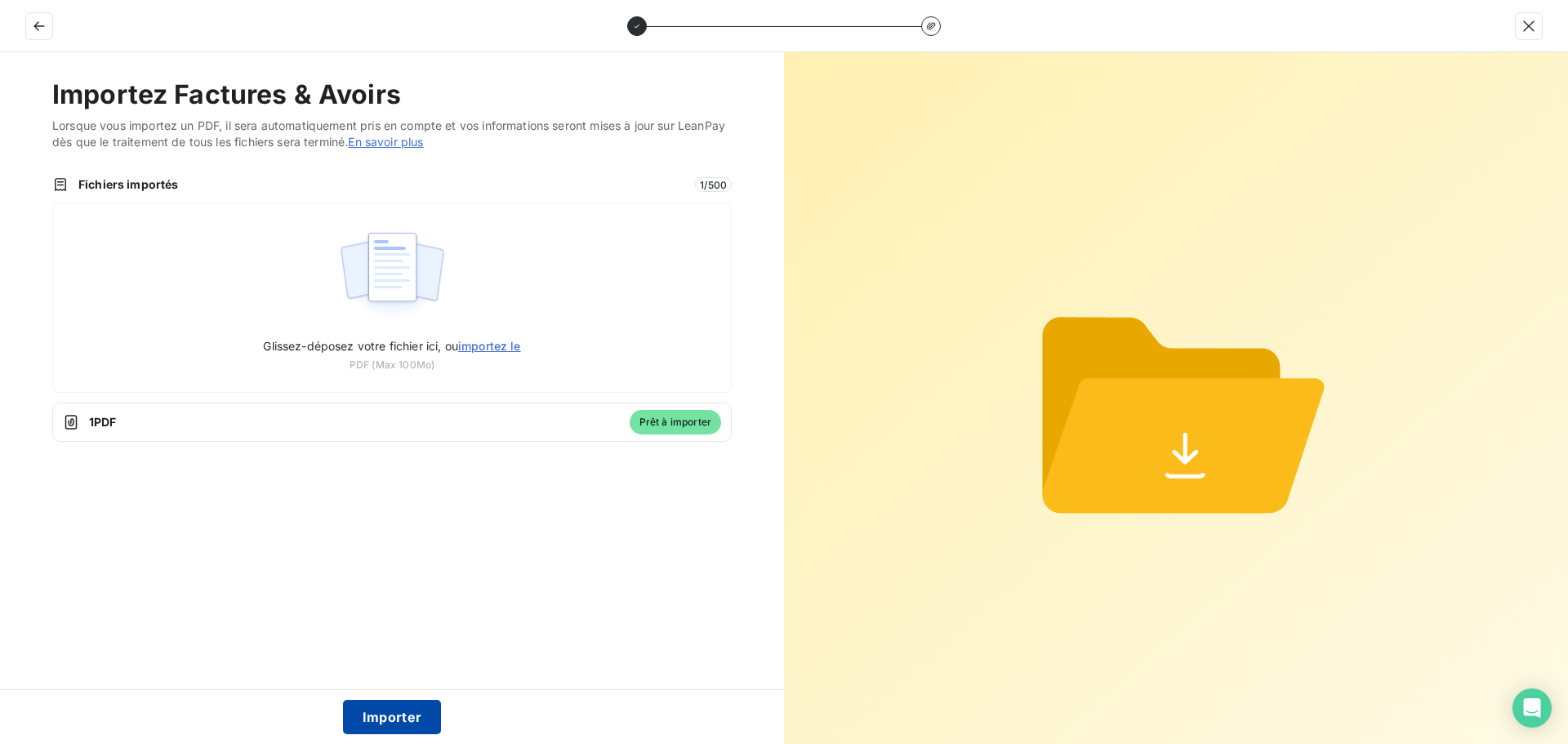
click at [391, 718] on button "Importer" at bounding box center [393, 716] width 99 height 34
